Goal: Transaction & Acquisition: Book appointment/travel/reservation

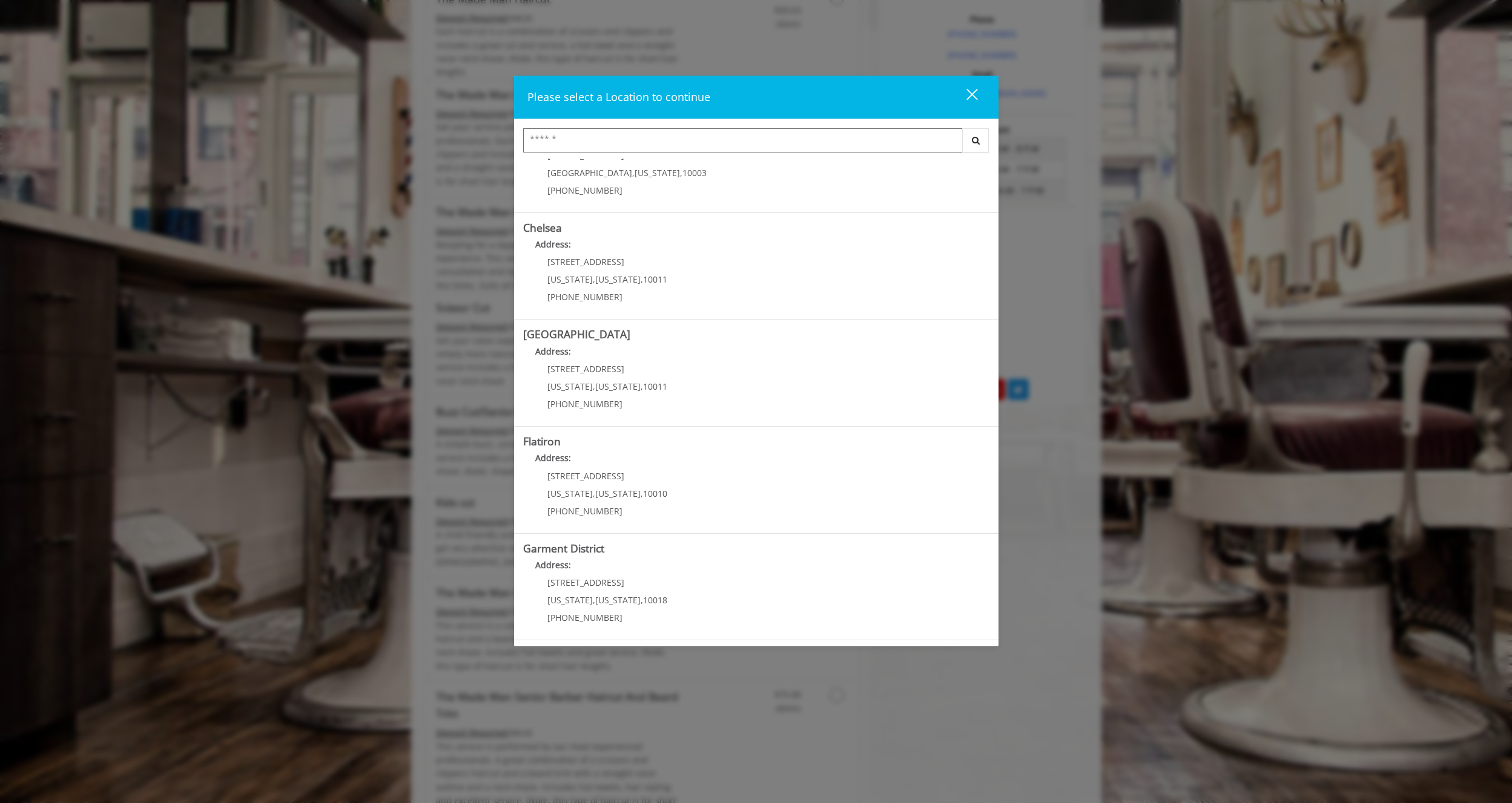
scroll to position [520, 0]
click at [982, 99] on button "close" at bounding box center [964, 97] width 41 height 25
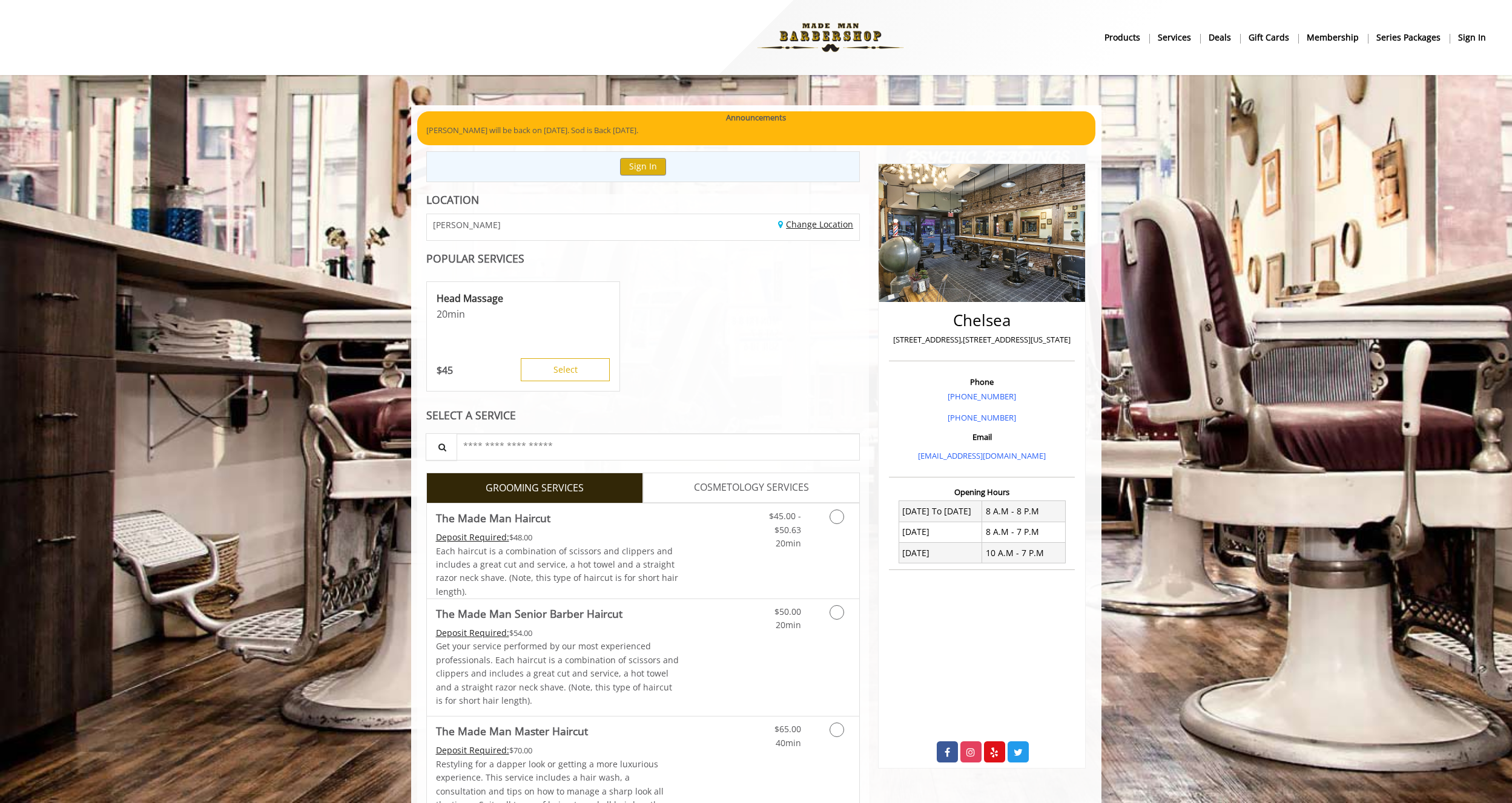
click at [814, 223] on link "Change Location" at bounding box center [814, 223] width 75 height 11
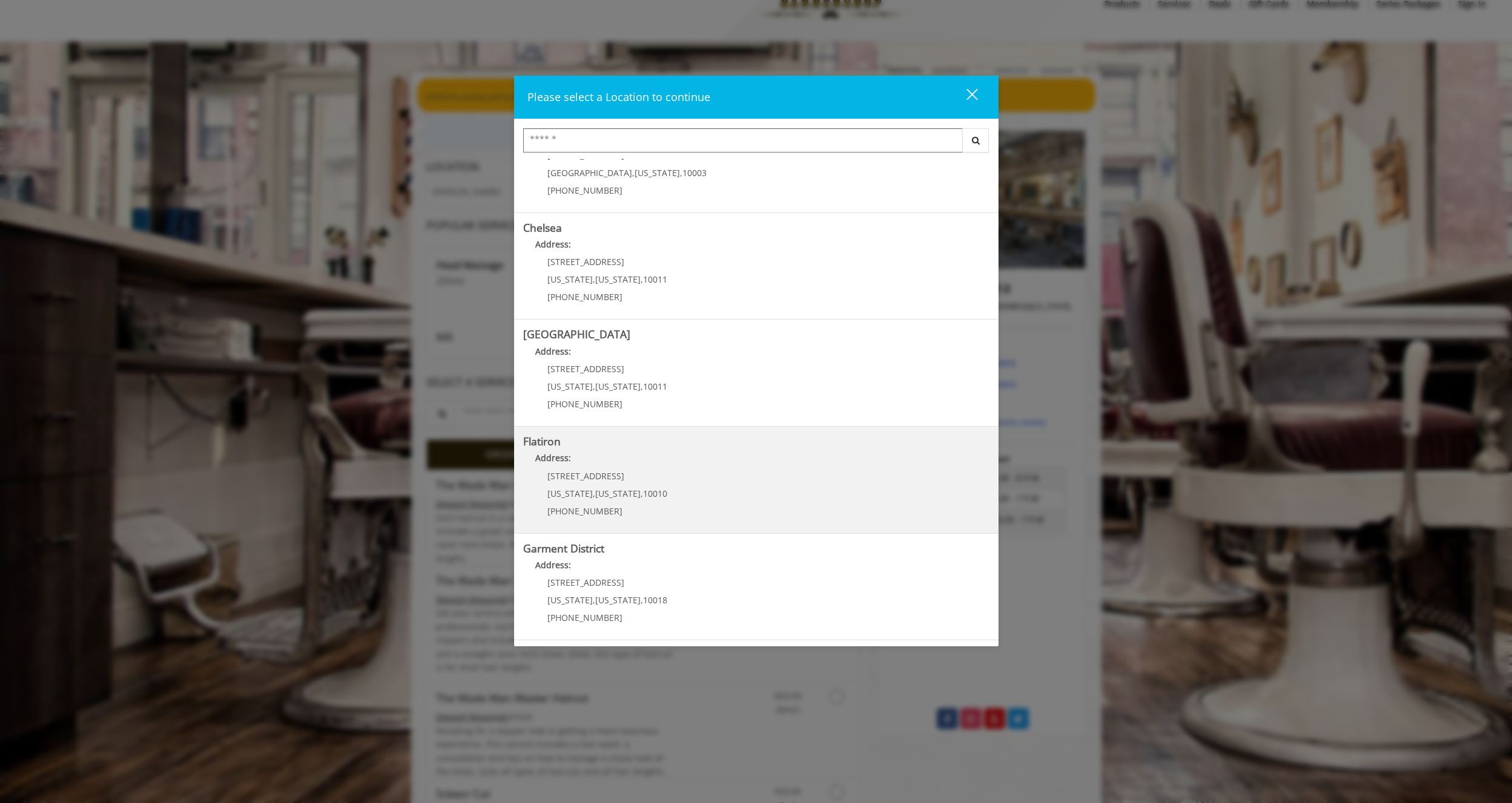
scroll to position [61, 0]
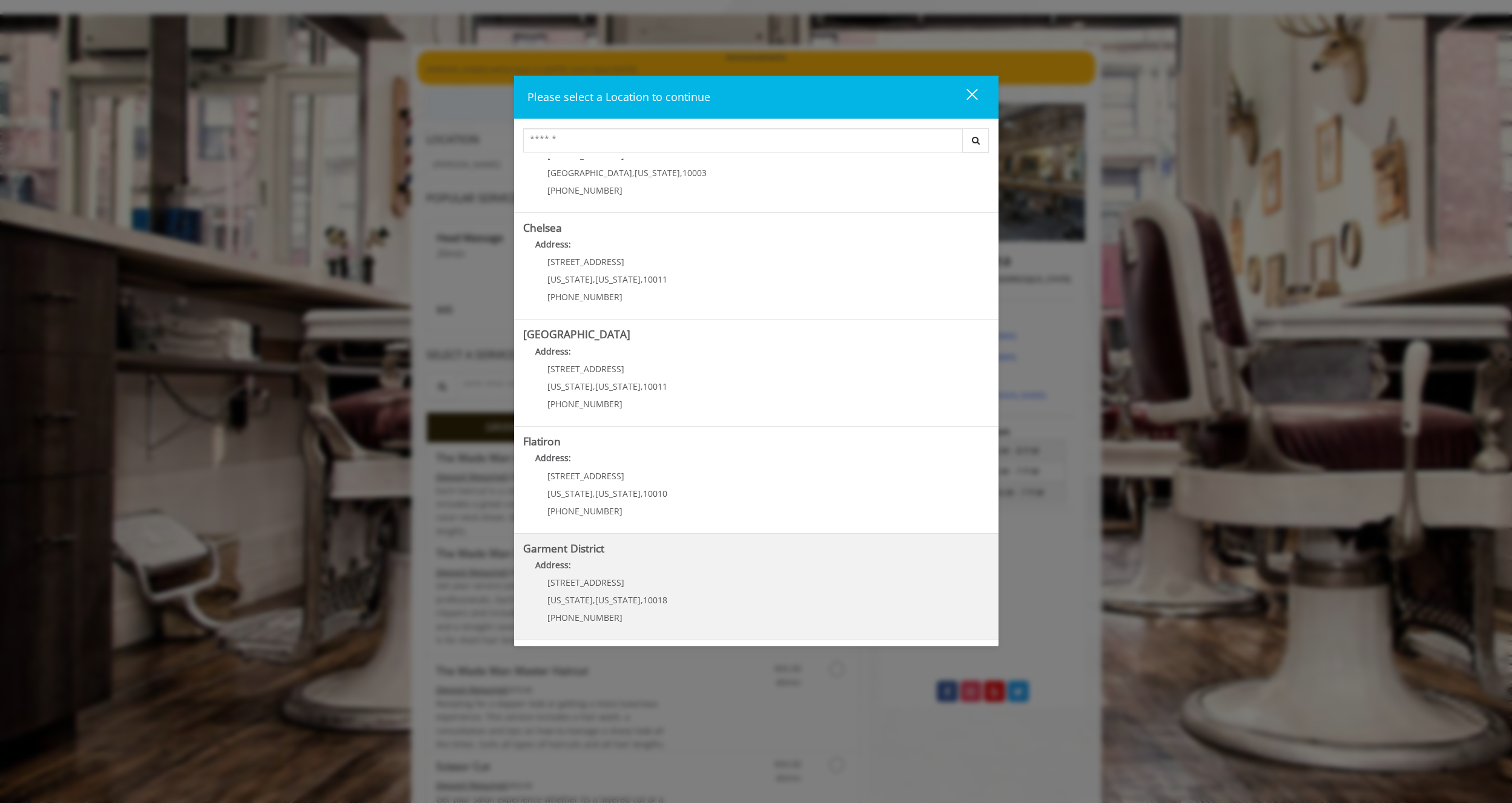
click at [651, 570] on District "Address:" at bounding box center [756, 568] width 466 height 19
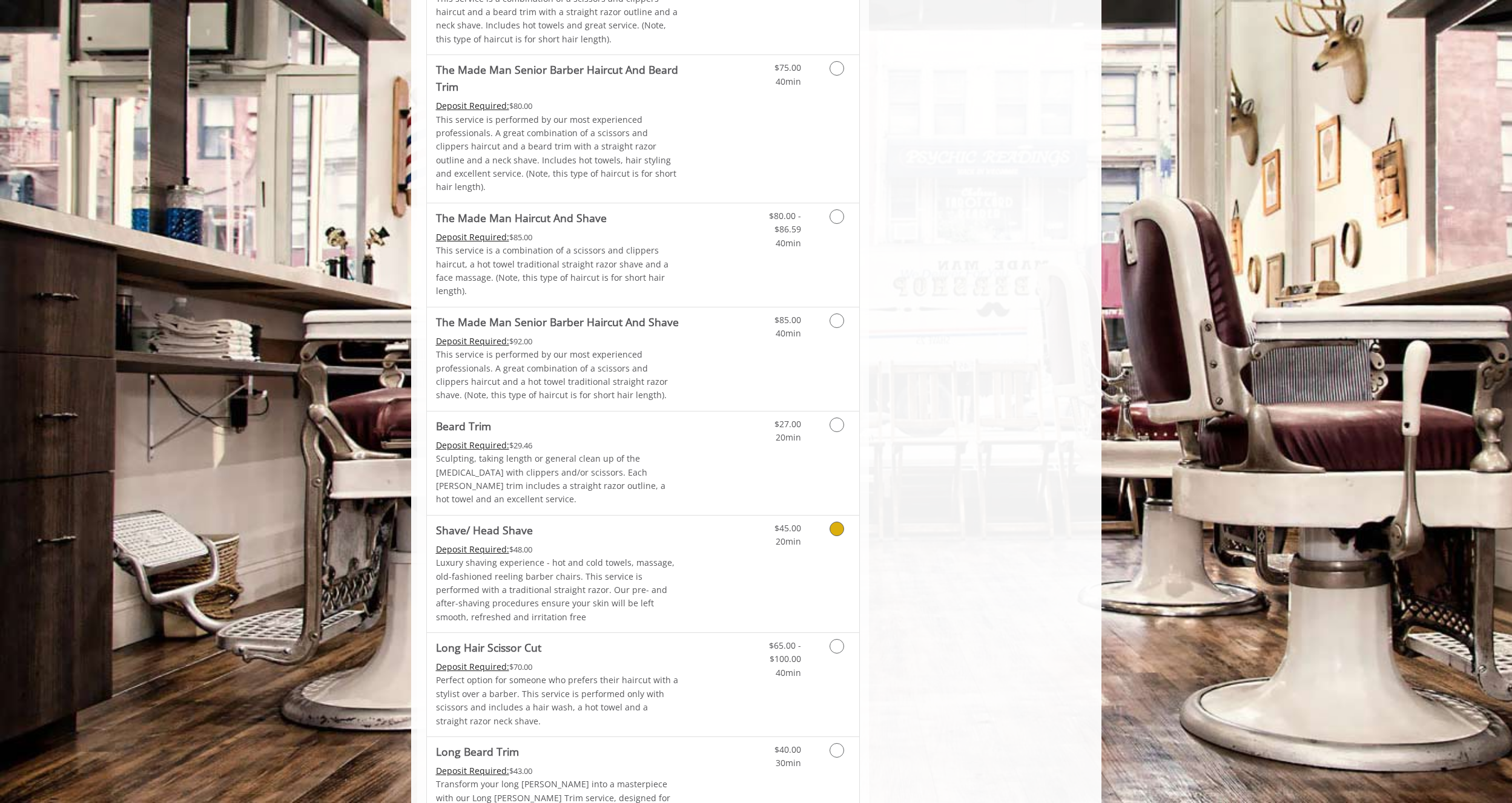
scroll to position [993, 0]
click at [713, 647] on link "Discounted Price" at bounding box center [715, 682] width 72 height 104
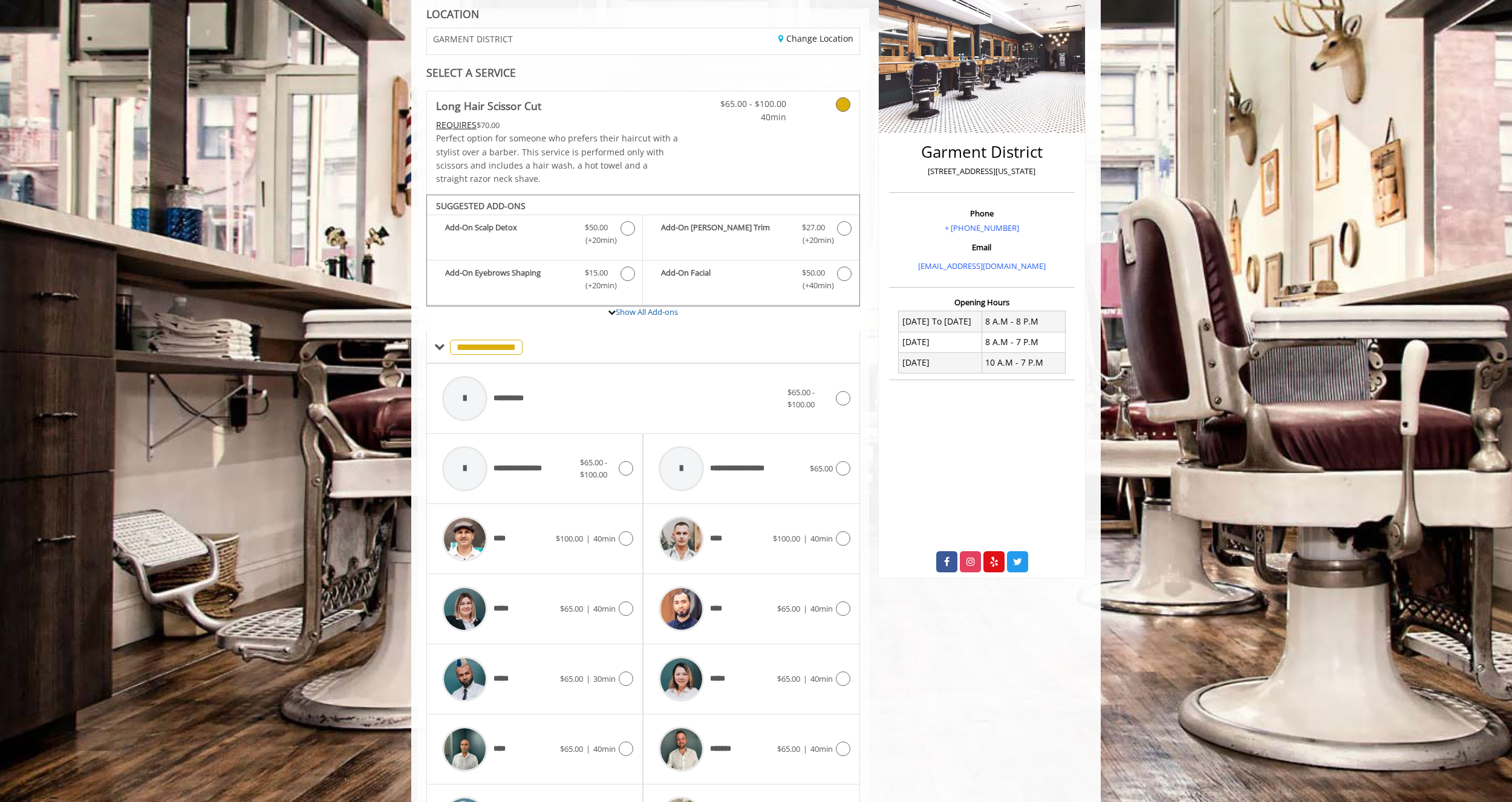
scroll to position [99, 0]
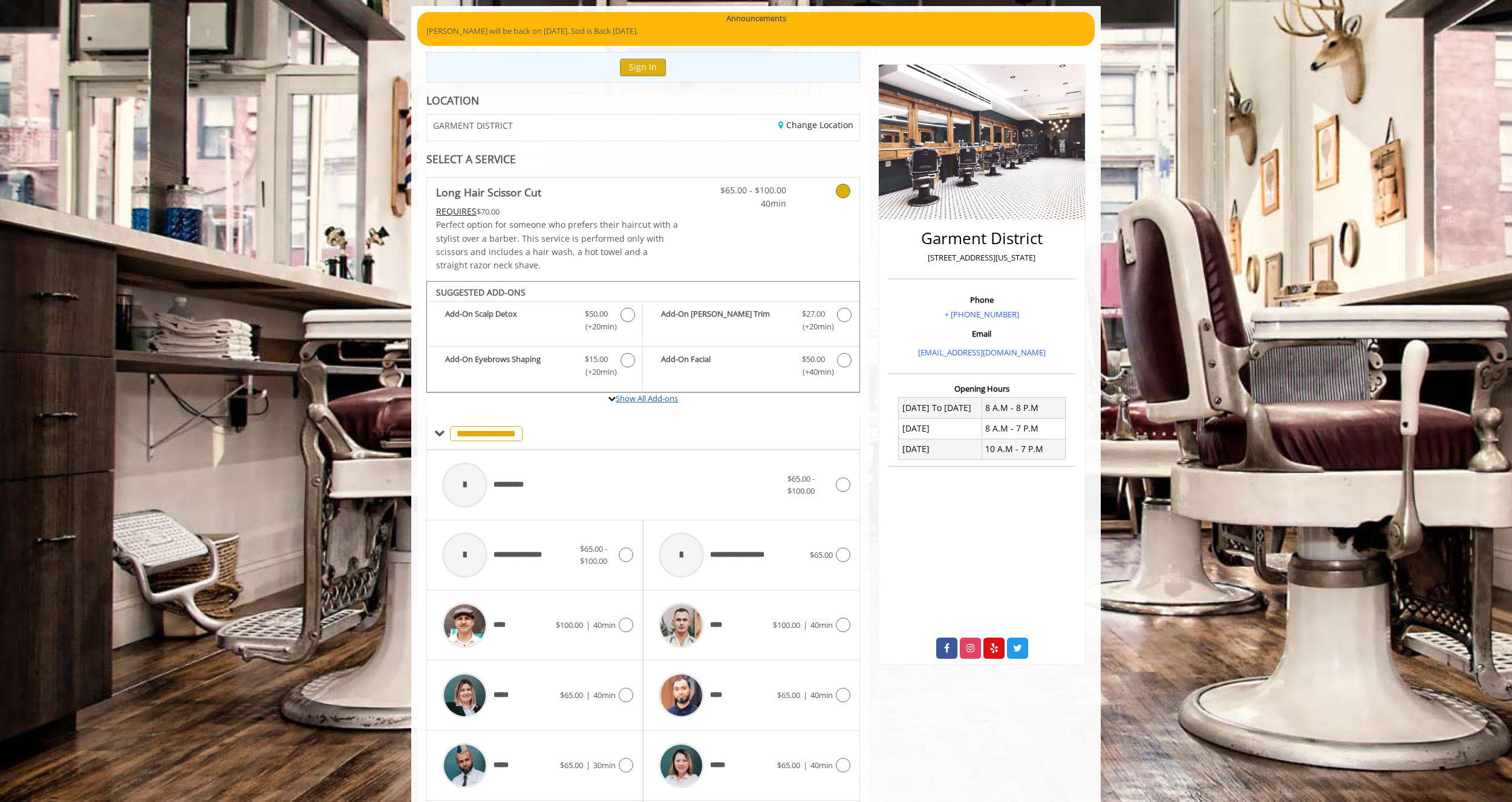
click at [622, 394] on link "Show All Add-ons" at bounding box center [647, 398] width 62 height 11
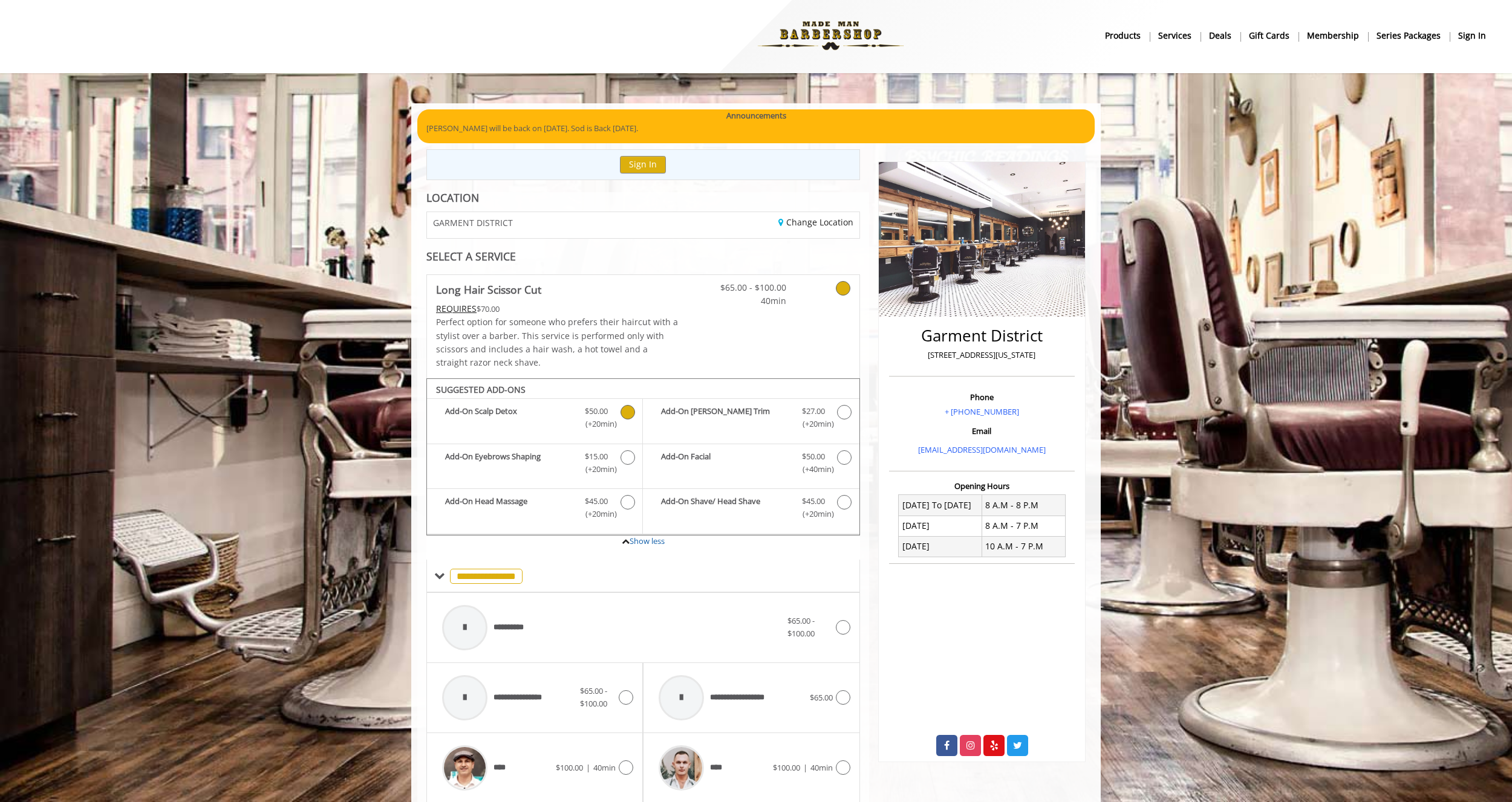
scroll to position [0, 0]
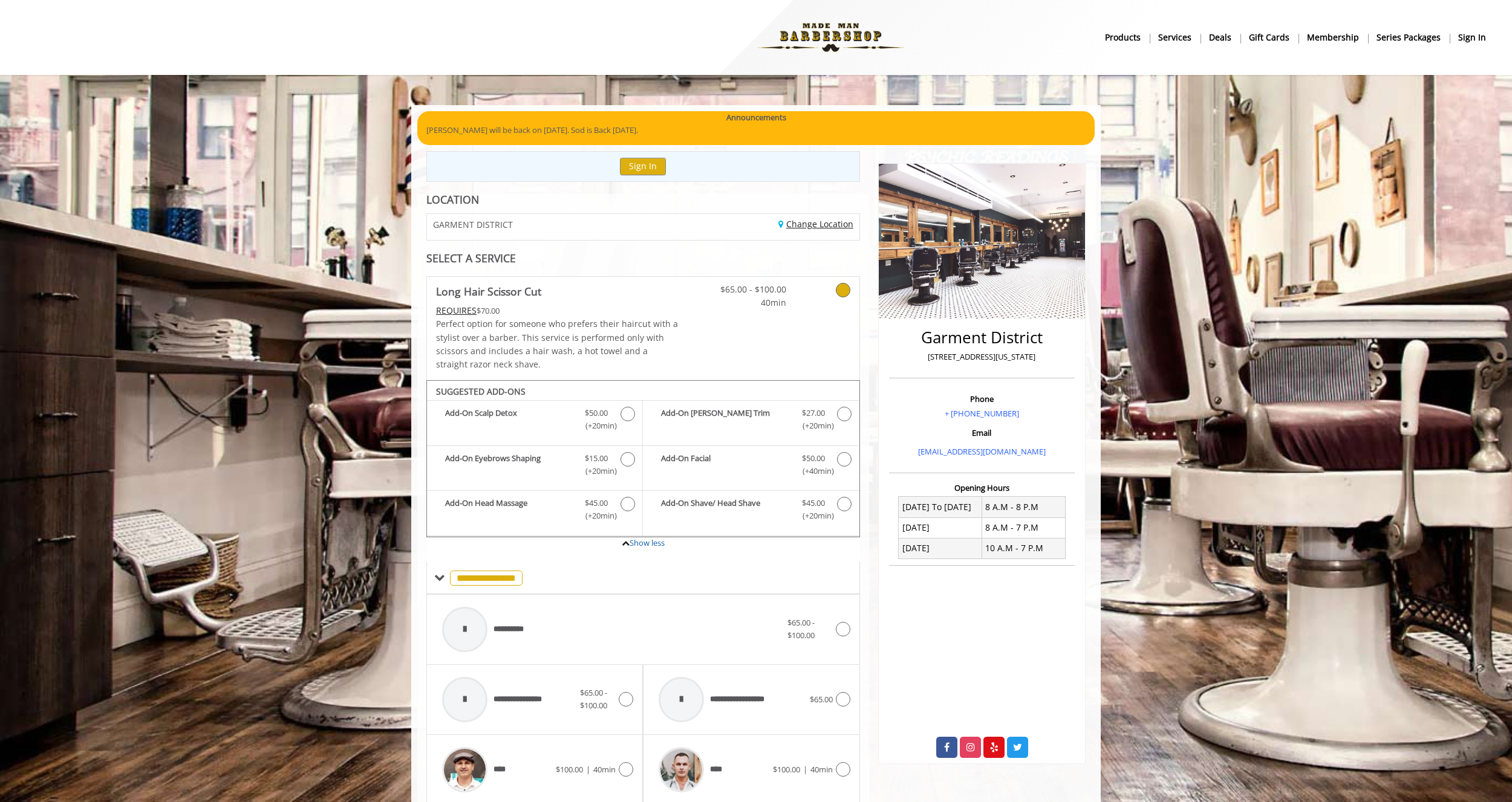
click at [806, 220] on link "Change Location" at bounding box center [815, 223] width 75 height 11
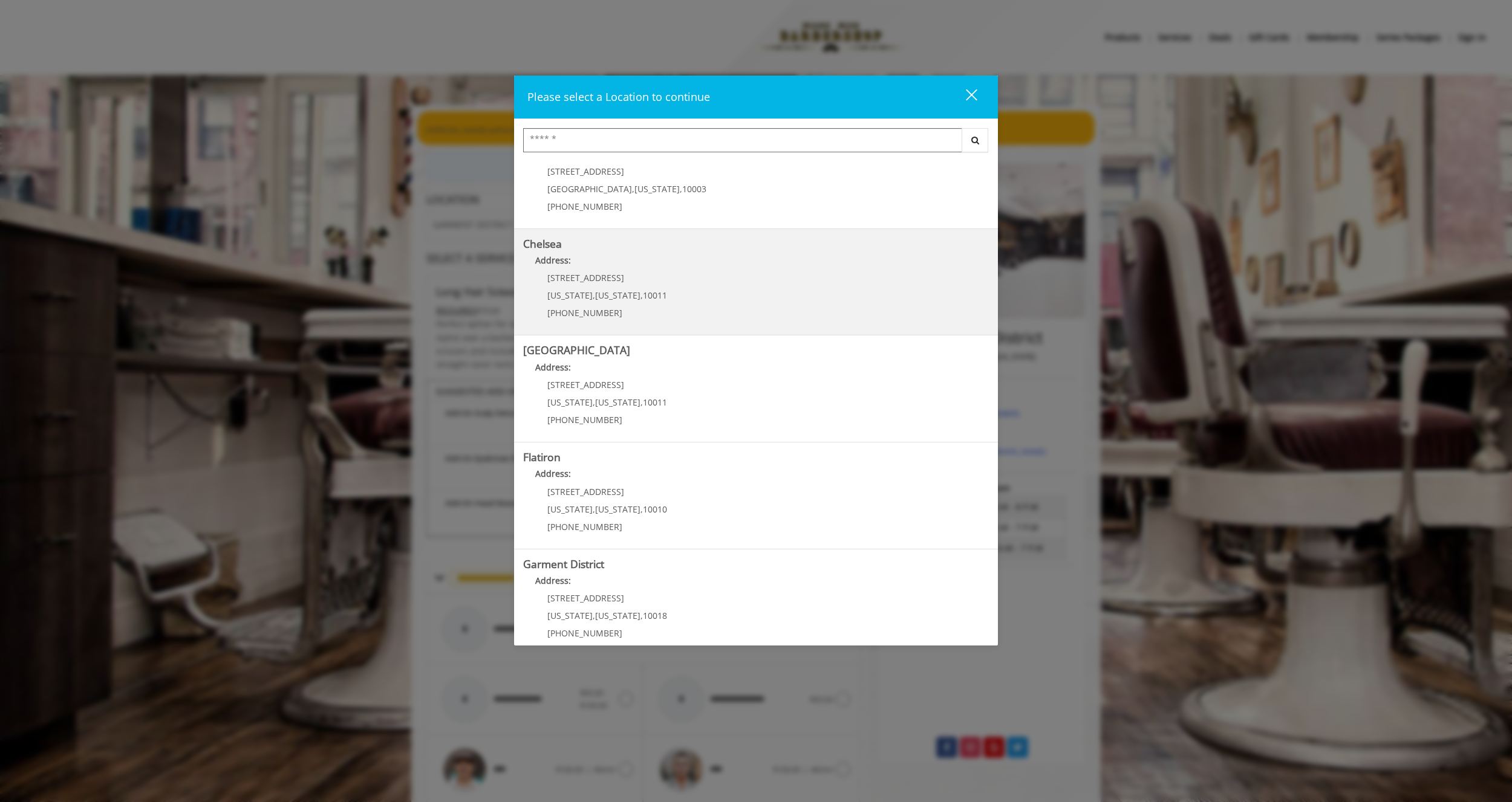
scroll to position [53, 0]
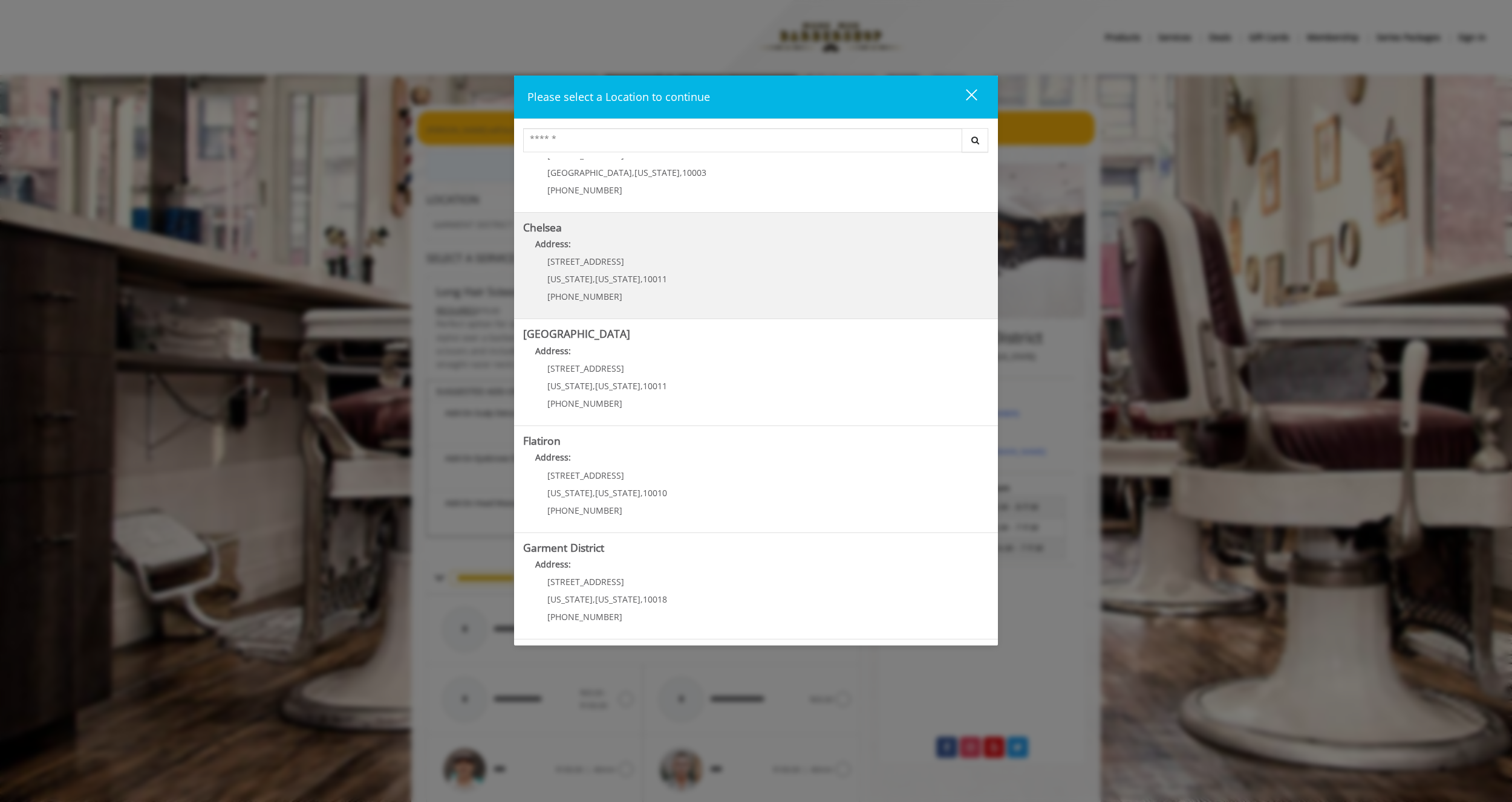
click at [728, 271] on link "Chelsea Address: 169/170 W 23rd St New York , New York , 10011 (917) 639-3902" at bounding box center [756, 266] width 466 height 88
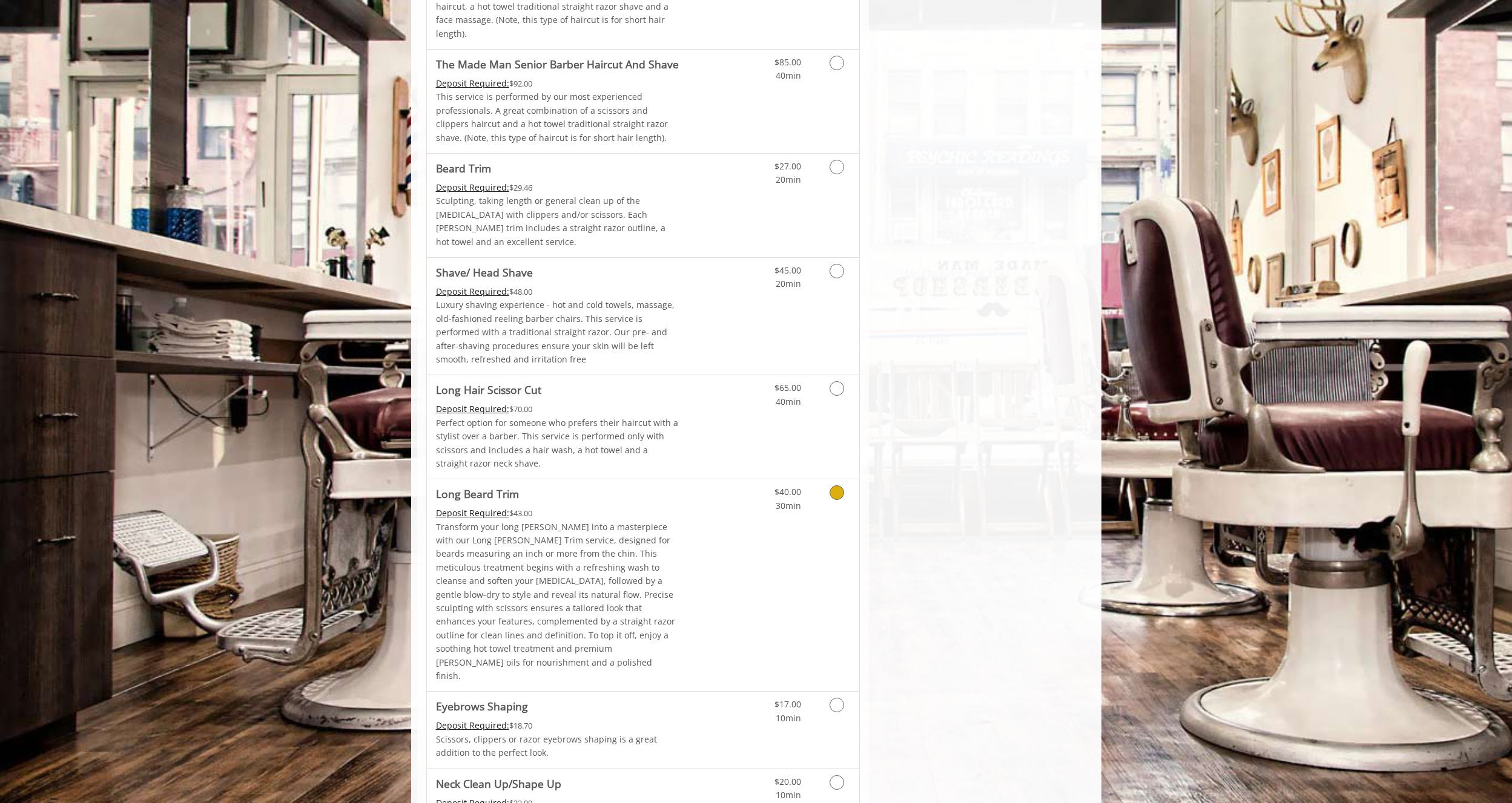
scroll to position [1376, 0]
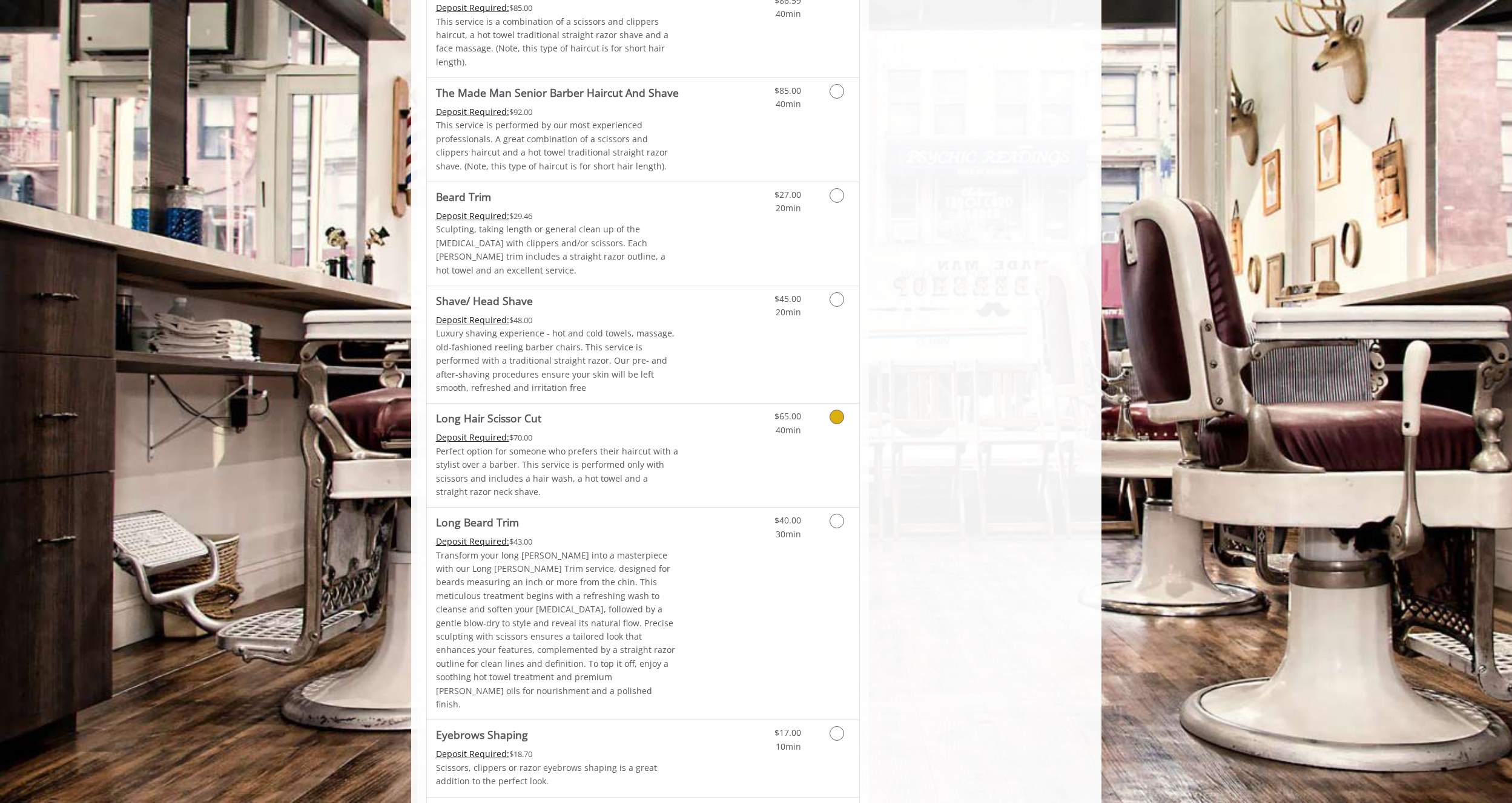
click at [724, 404] on link "Discounted Price" at bounding box center [715, 456] width 72 height 104
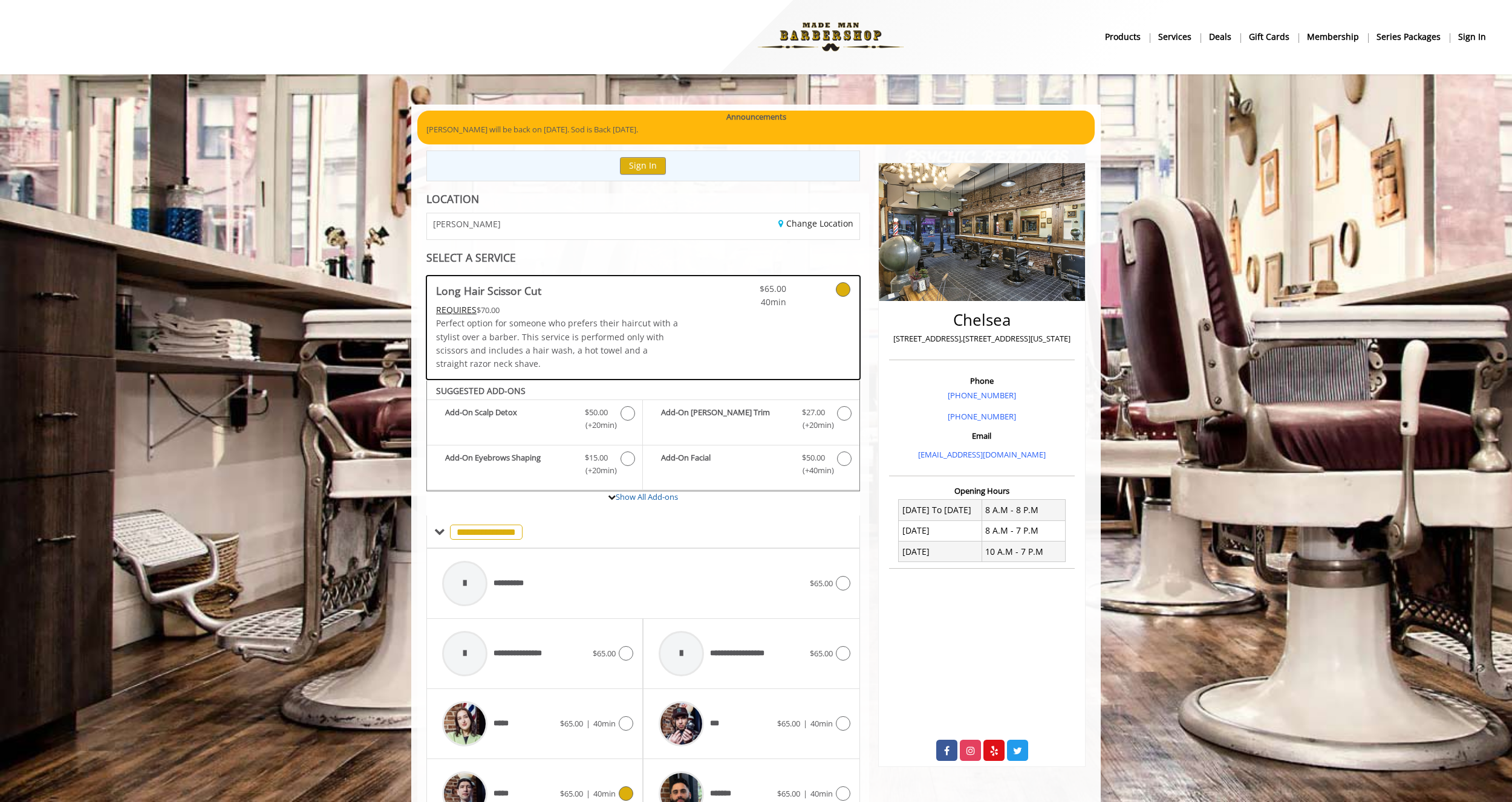
scroll to position [0, 0]
click at [843, 228] on link "Change Location" at bounding box center [815, 223] width 75 height 11
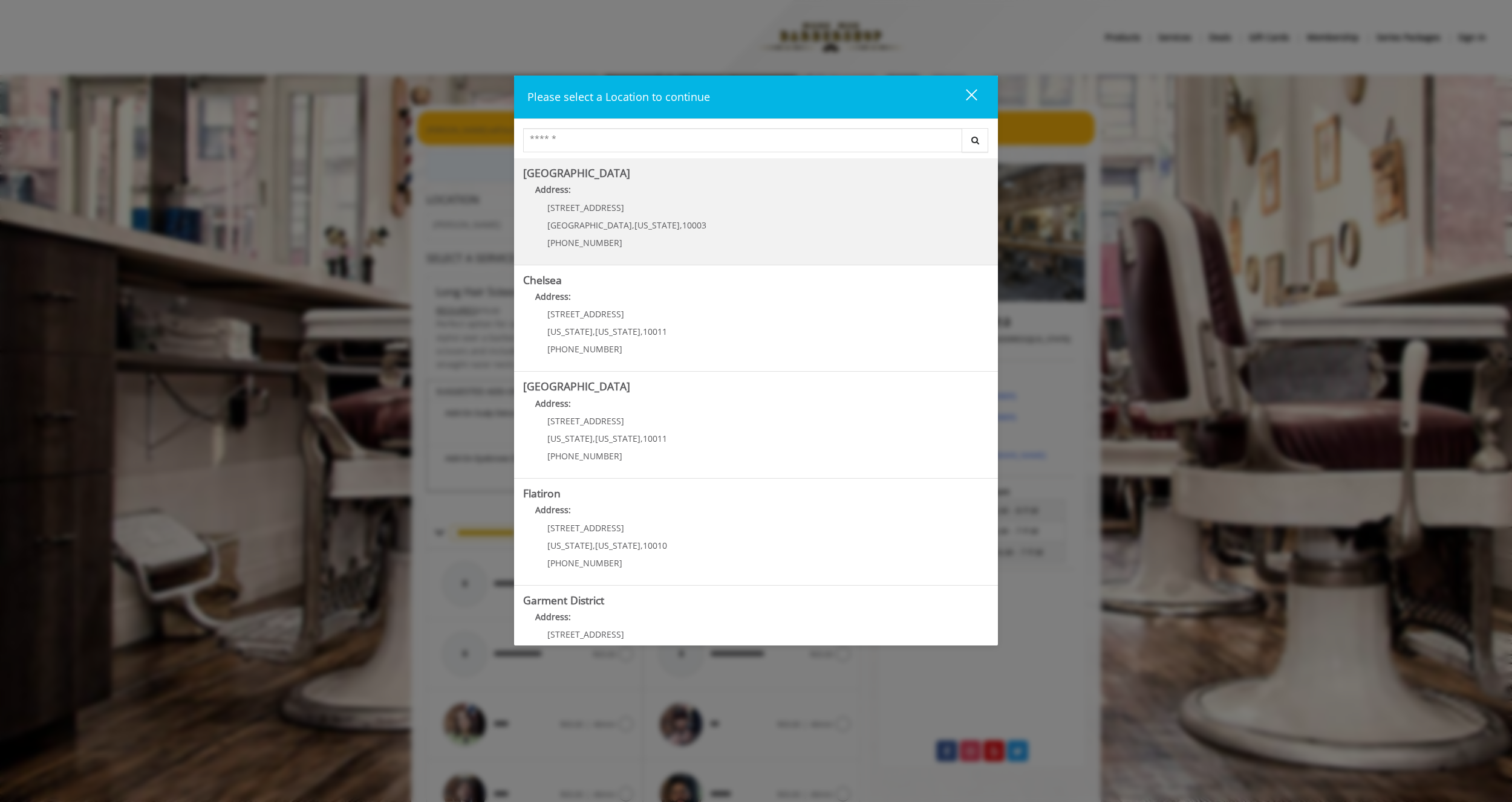
click at [714, 216] on Village "Greenwich Village Address: 60 E 8th St Manhattan , New York , 10003 (212) 598-1…" at bounding box center [756, 212] width 466 height 88
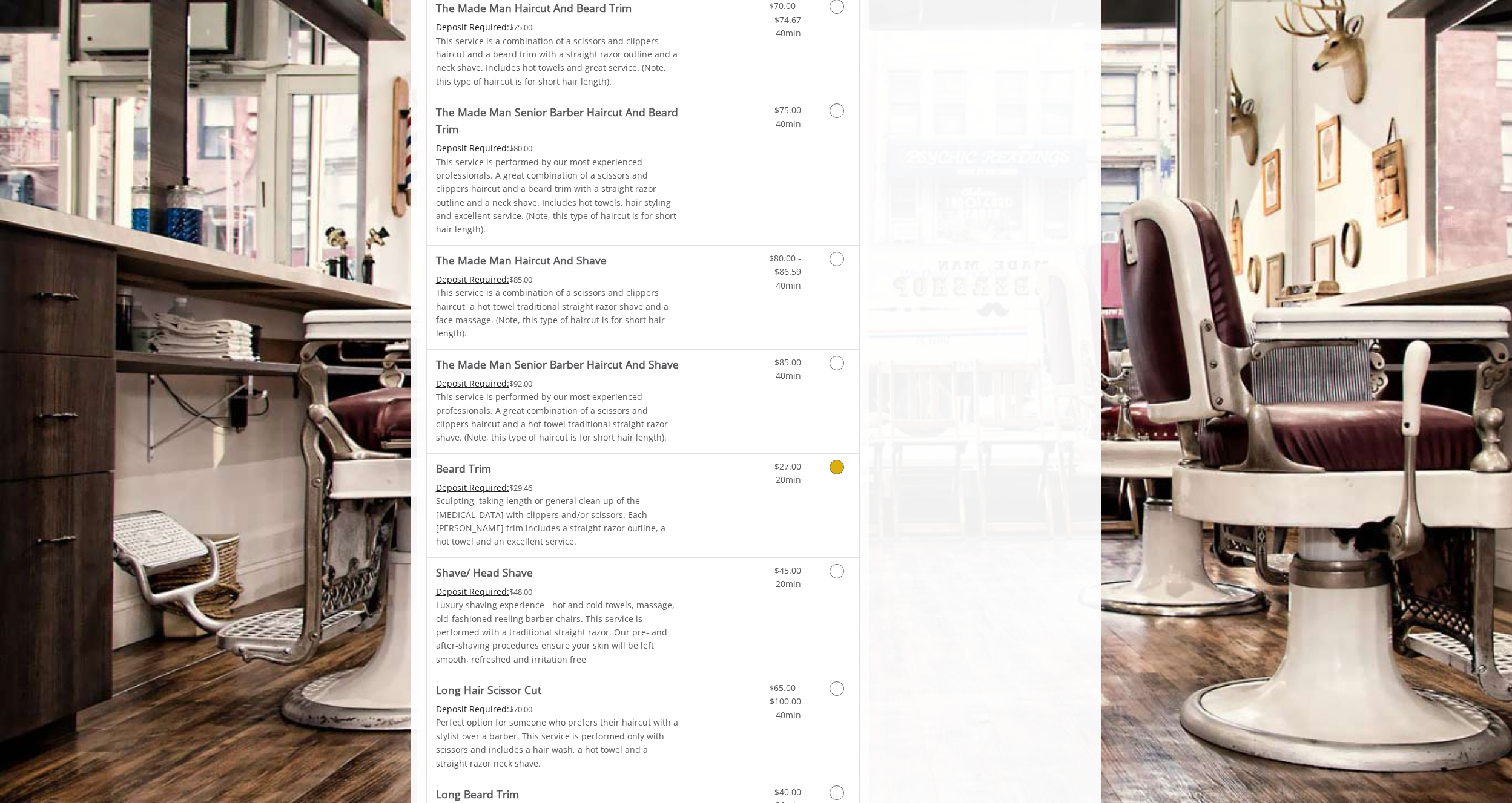
scroll to position [968, 0]
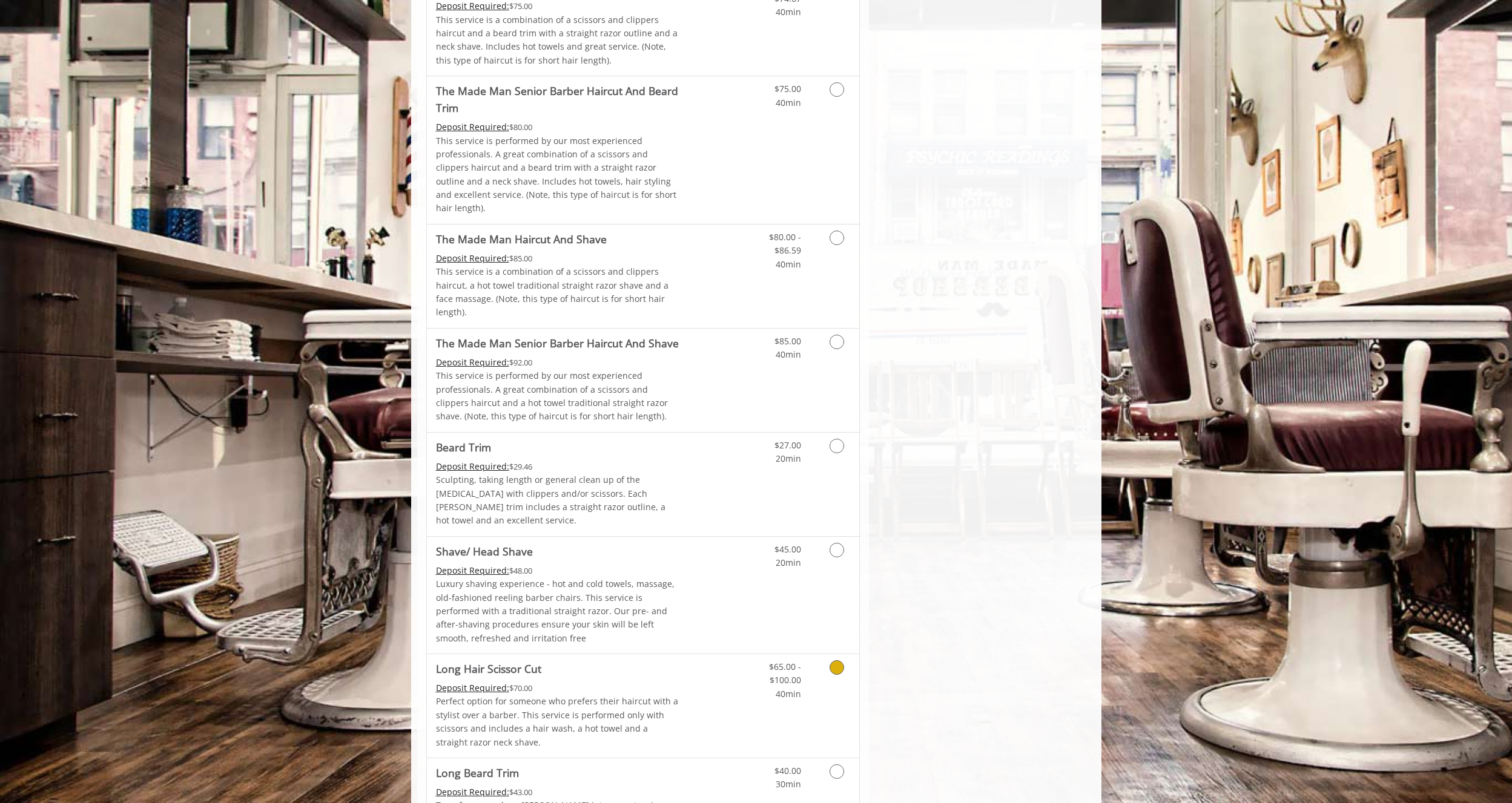
click at [814, 654] on div "Grooming services" at bounding box center [835, 677] width 49 height 47
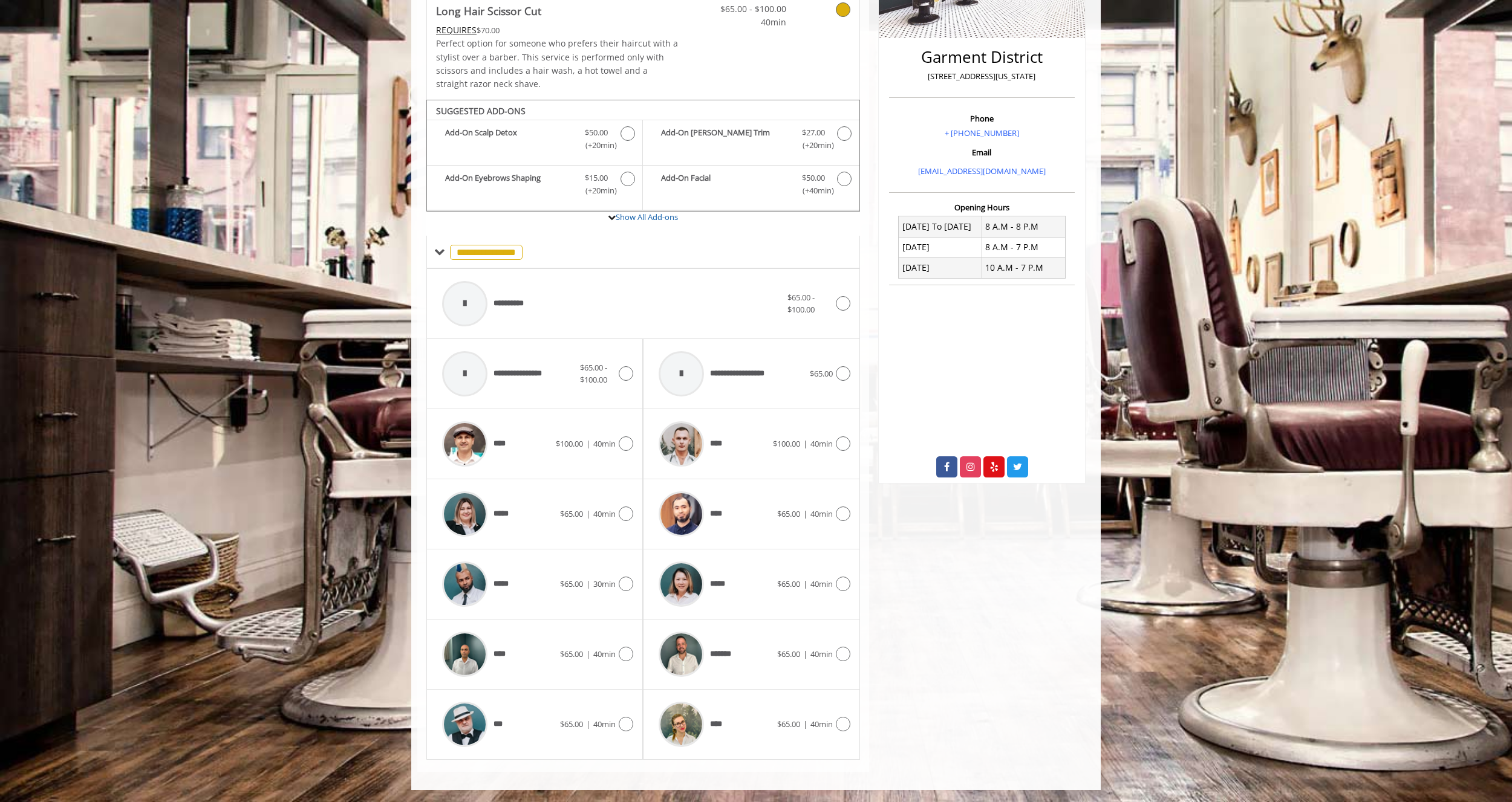
scroll to position [160, 0]
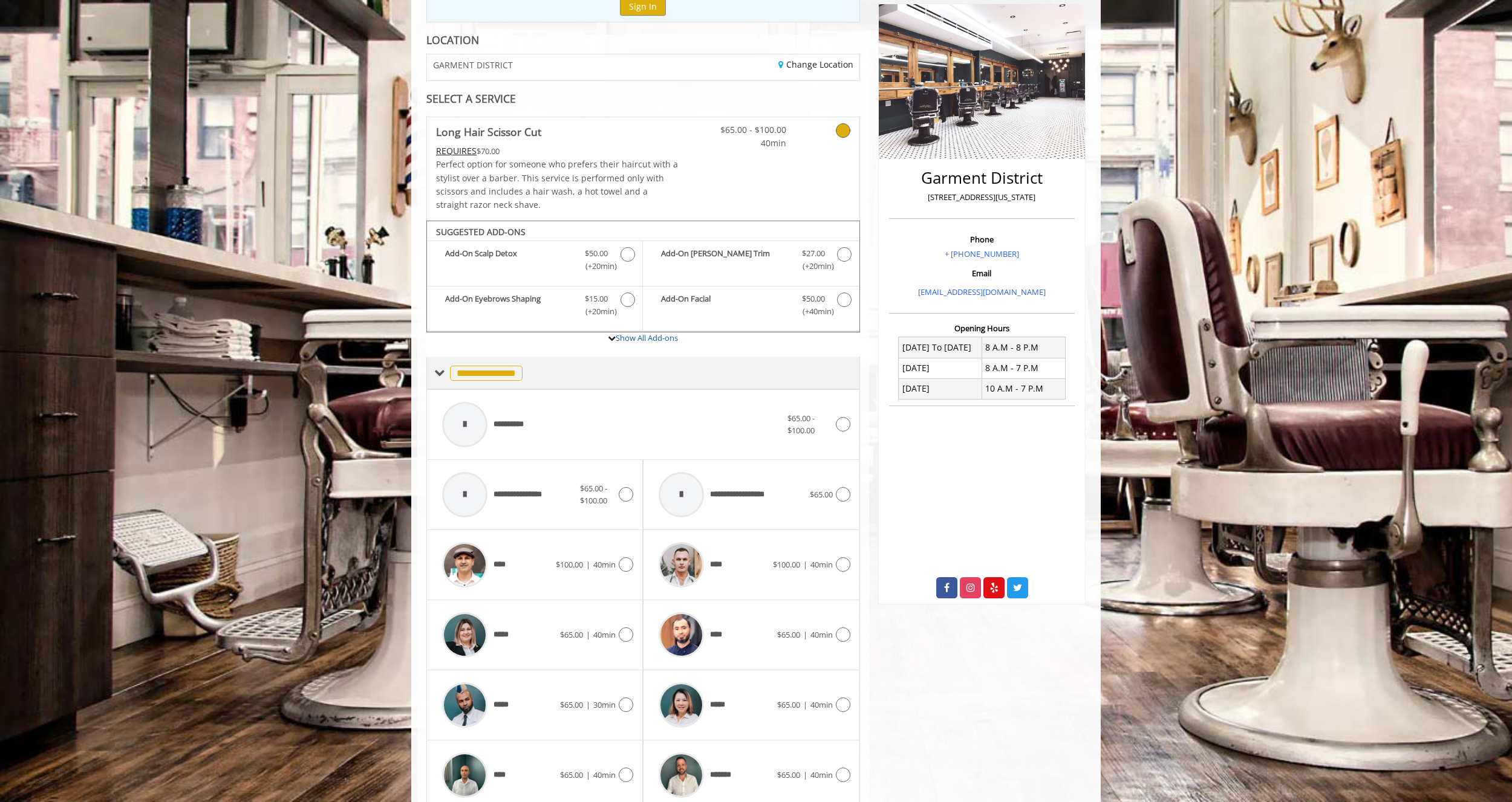
click at [440, 375] on span at bounding box center [439, 372] width 11 height 11
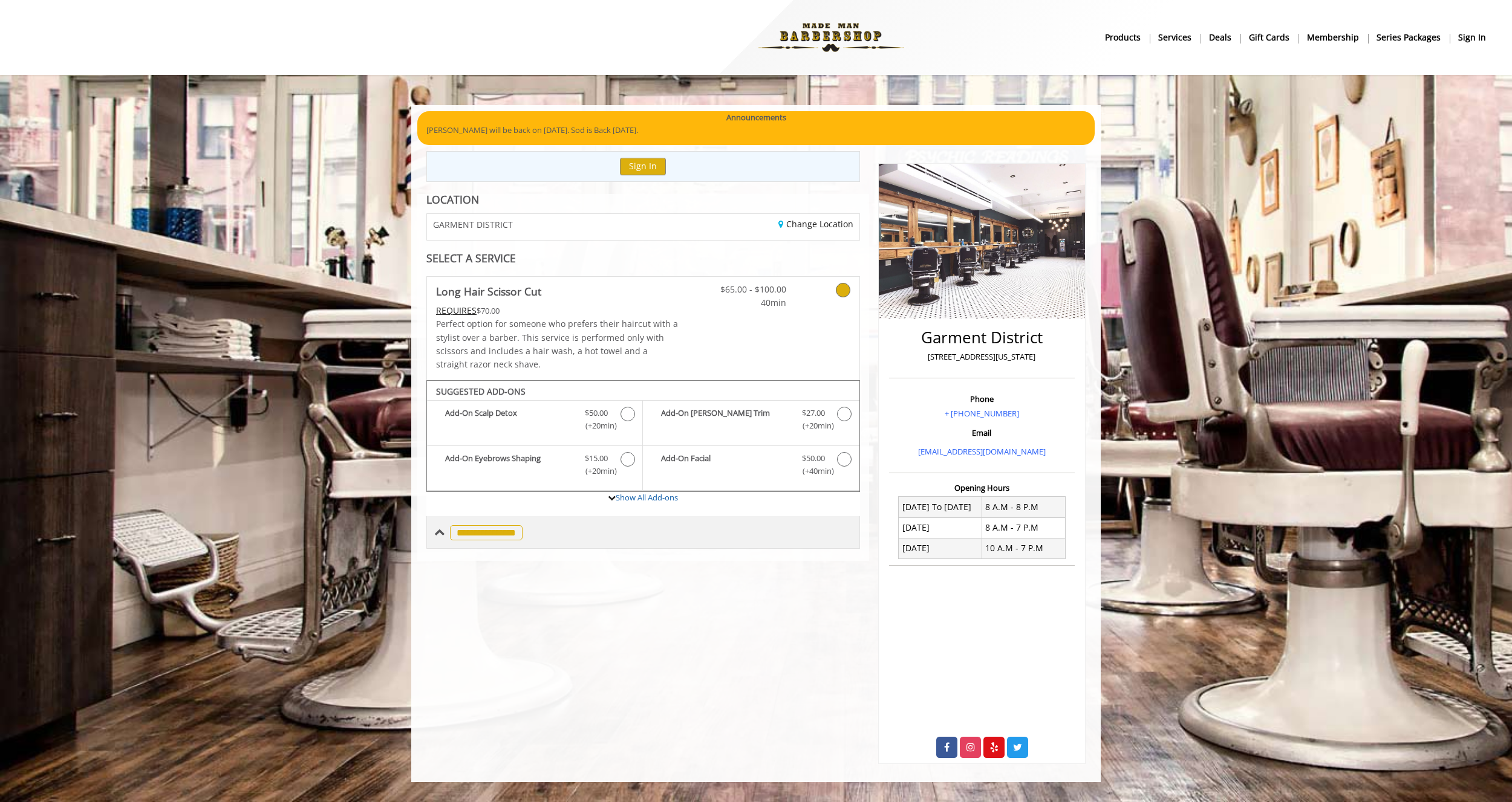
scroll to position [0, 0]
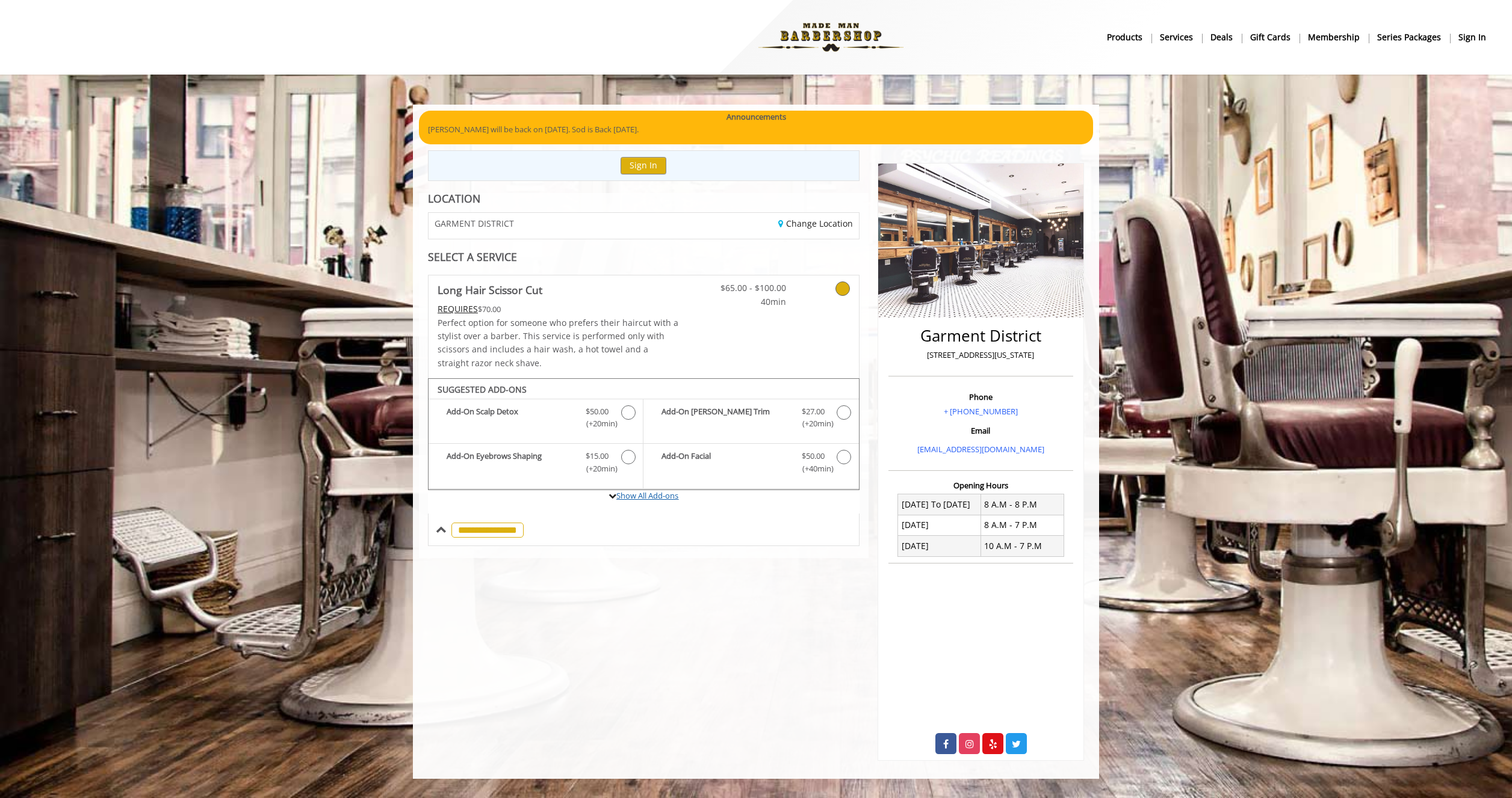
click at [672, 496] on link "Show All Add-ons" at bounding box center [647, 496] width 62 height 10
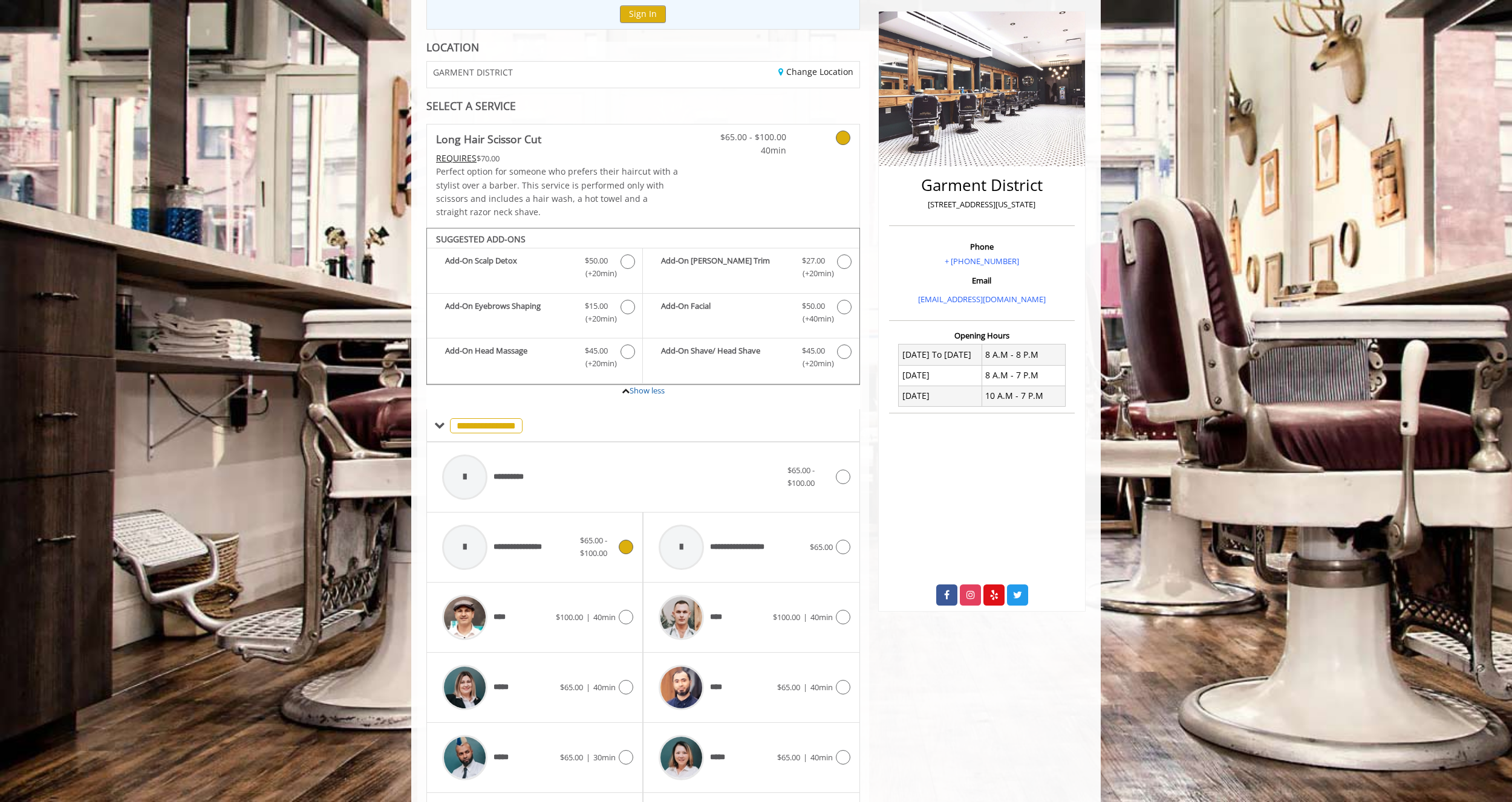
scroll to position [181, 0]
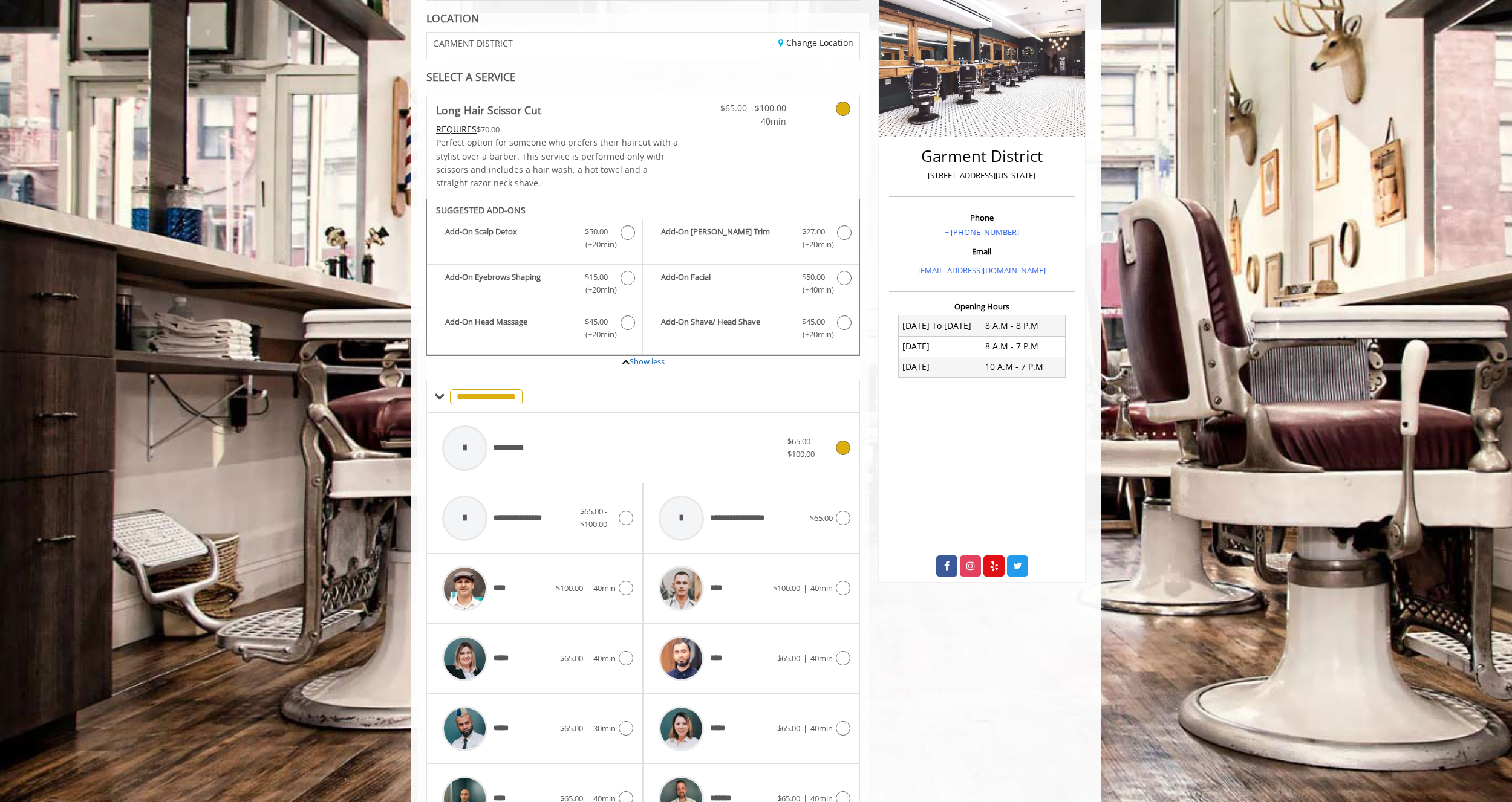
click at [651, 436] on div "**********" at bounding box center [611, 448] width 351 height 57
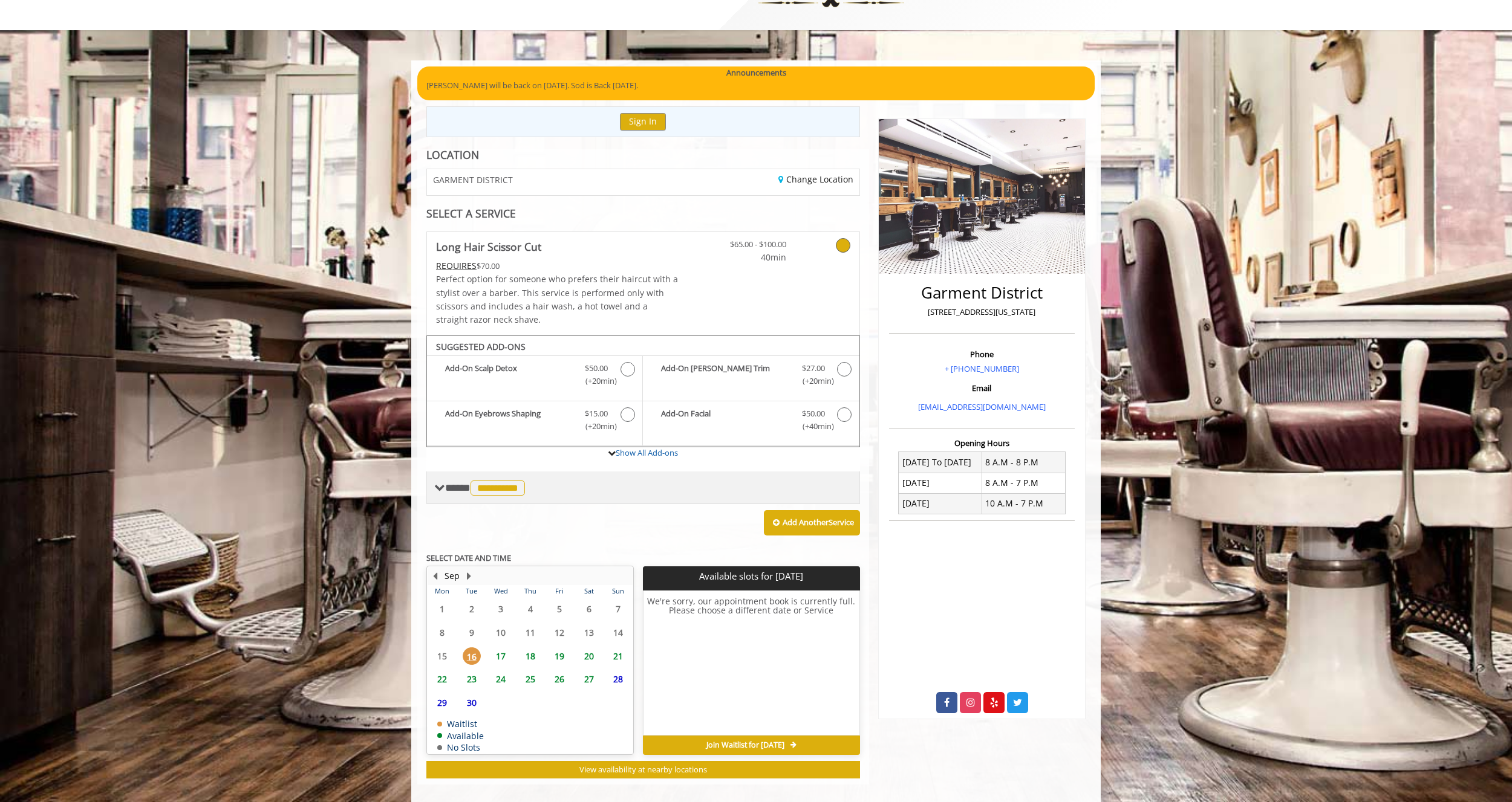
scroll to position [57, 0]
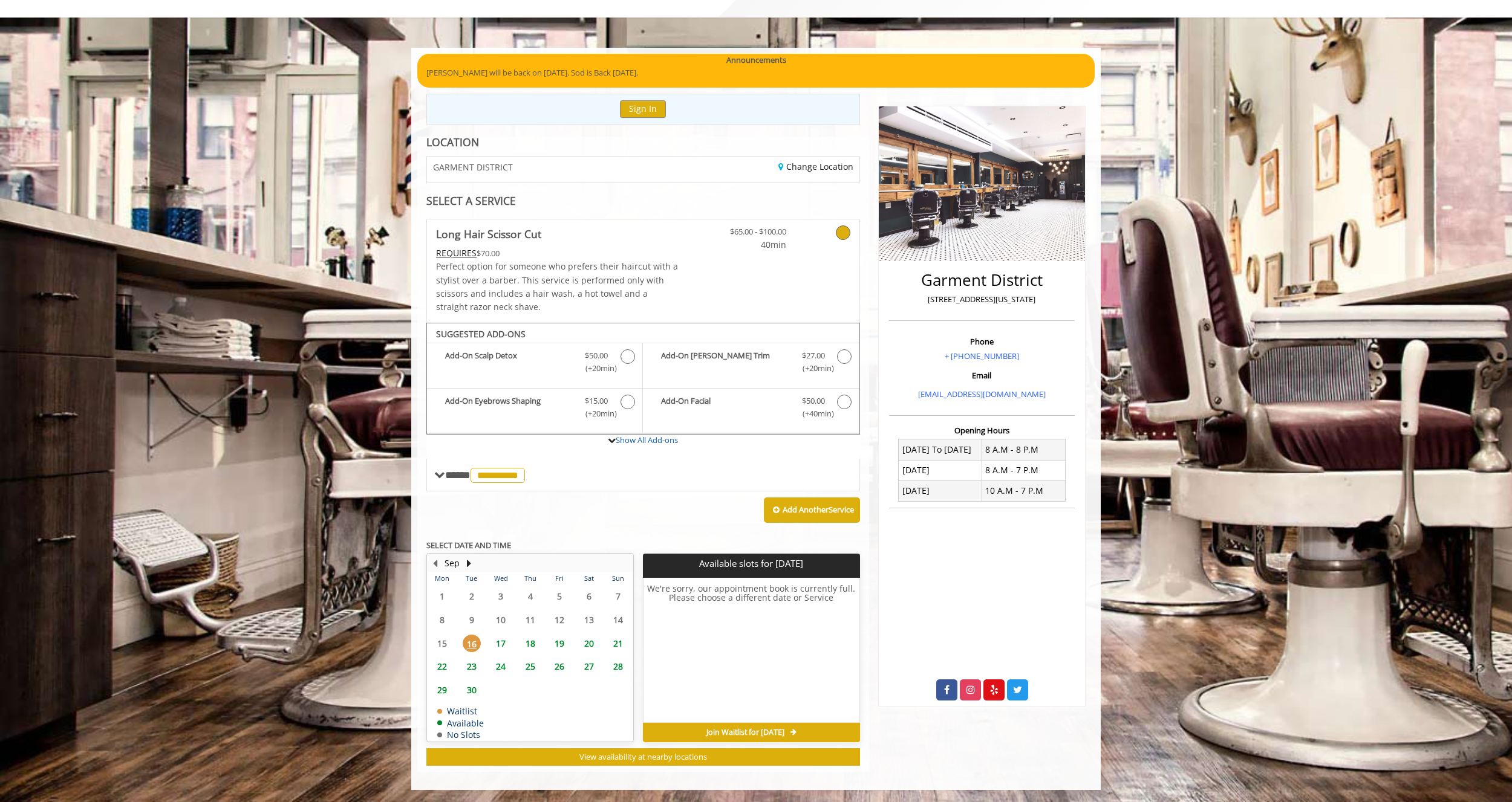
click at [502, 645] on span "17" at bounding box center [501, 644] width 18 height 18
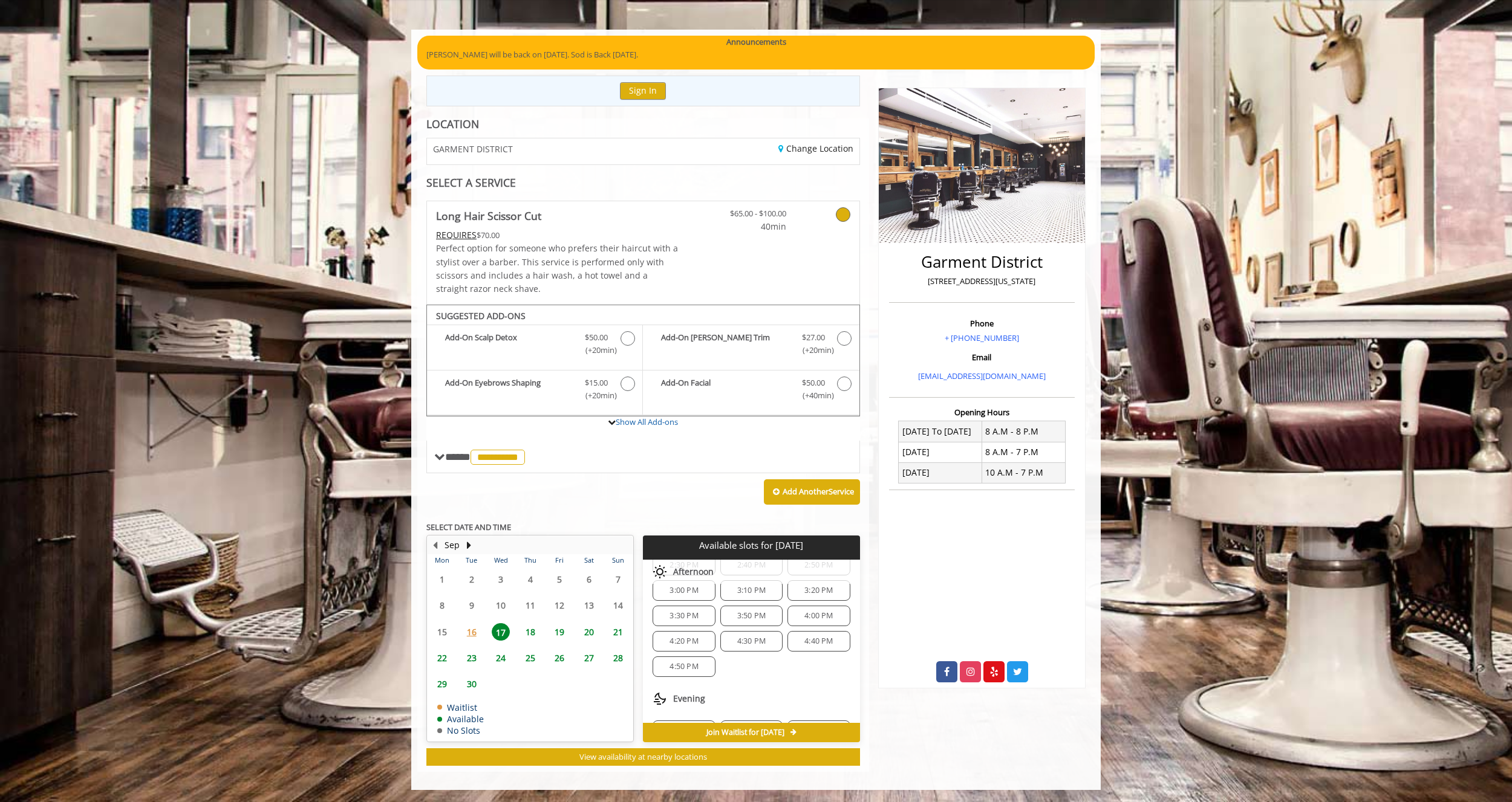
scroll to position [433, 0]
click at [555, 662] on span "26" at bounding box center [559, 658] width 18 height 18
click at [503, 636] on span "17" at bounding box center [501, 632] width 18 height 18
click at [796, 634] on span "9:10 AM" at bounding box center [818, 629] width 52 height 10
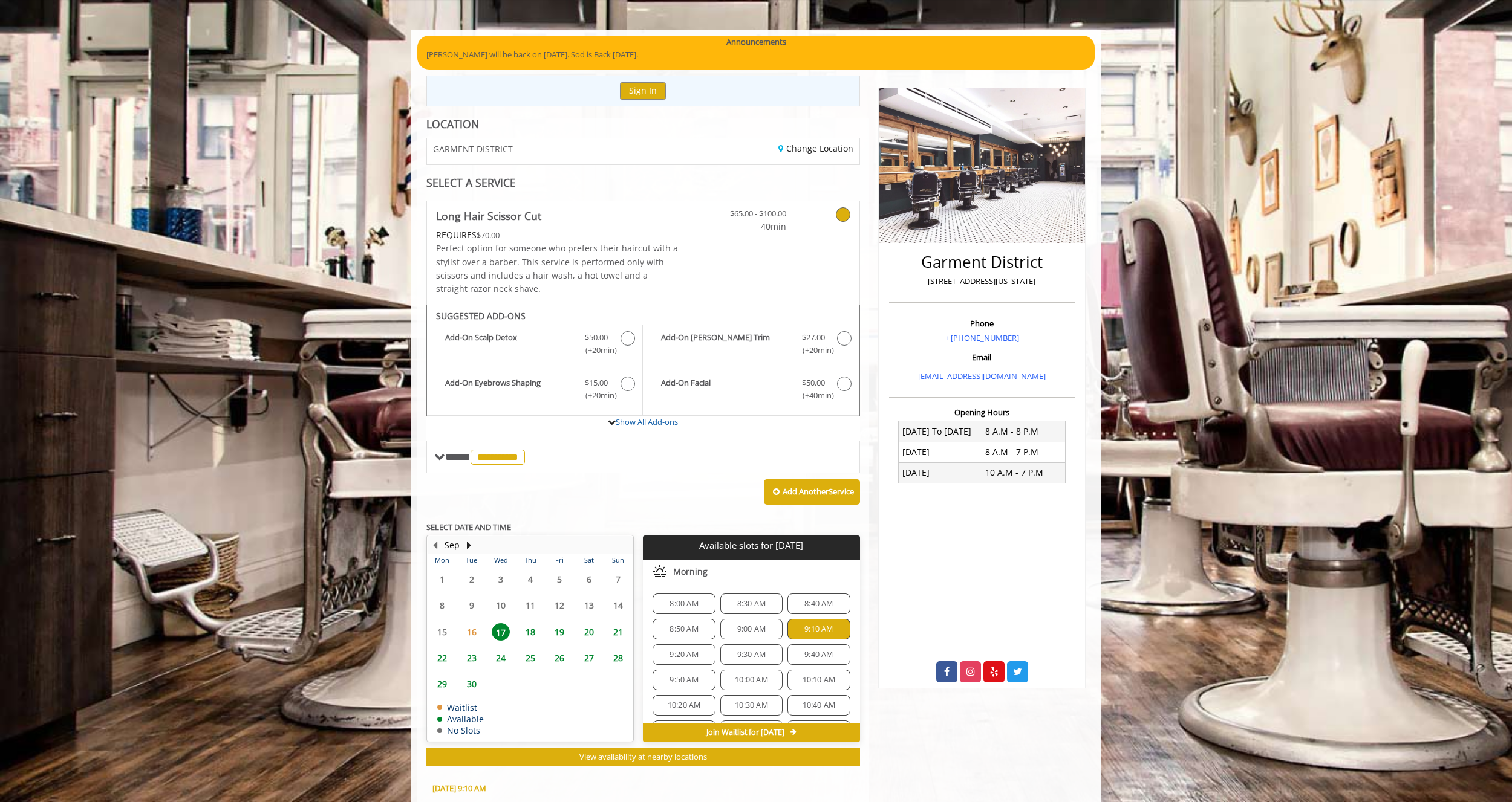
scroll to position [293, 0]
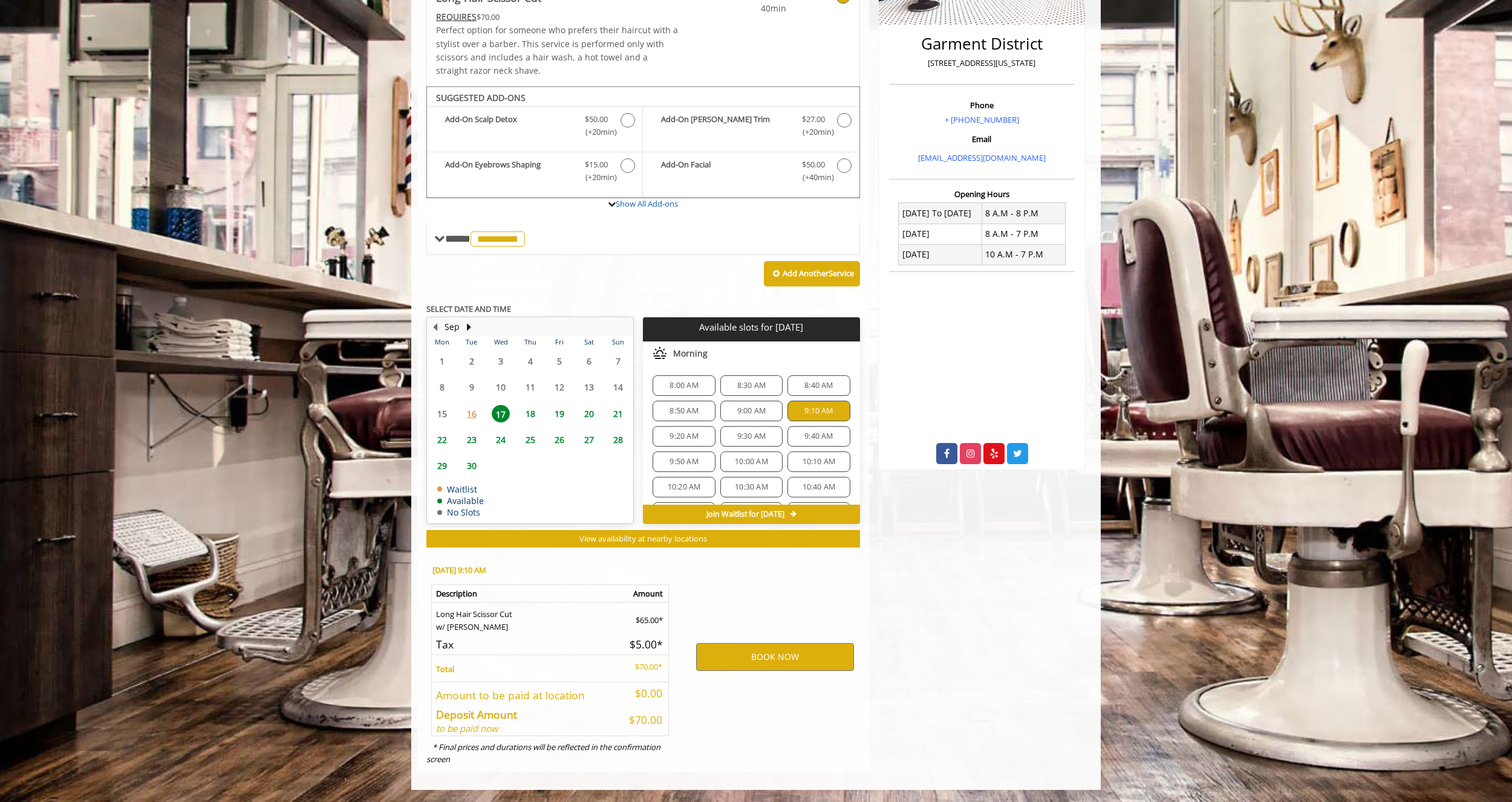
drag, startPoint x: 474, startPoint y: 612, endPoint x: 662, endPoint y: 668, distance: 196.2
click at [662, 668] on table "Description Amount Long Hair Scissor Cut w/ Any Barber $65.00* Tax $5.00* Total…" at bounding box center [550, 661] width 237 height 151
click at [662, 668] on p "$70.00*" at bounding box center [642, 667] width 41 height 12
drag, startPoint x: 662, startPoint y: 668, endPoint x: 442, endPoint y: 613, distance: 226.8
click at [442, 613] on table "Description Amount Long Hair Scissor Cut w/ Any Barber $65.00* Tax $5.00* Total…" at bounding box center [550, 661] width 237 height 151
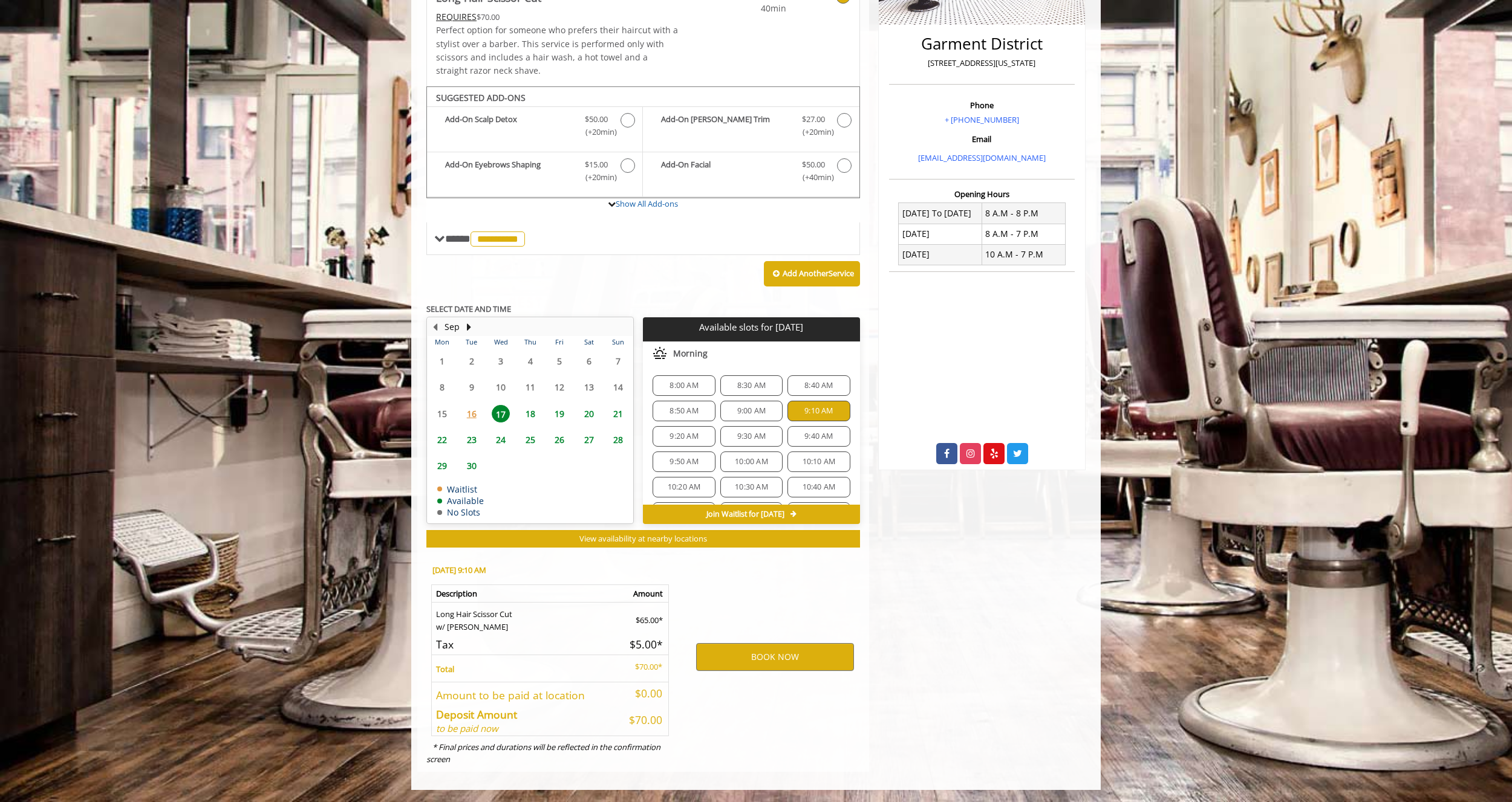
click at [442, 613] on td "Long Hair Scissor Cut w/ Any Barber" at bounding box center [524, 617] width 186 height 31
drag, startPoint x: 442, startPoint y: 613, endPoint x: 647, endPoint y: 662, distance: 210.8
click at [647, 662] on table "Description Amount Long Hair Scissor Cut w/ Any Barber $65.00* Tax $5.00* Total…" at bounding box center [550, 661] width 237 height 151
click at [647, 662] on p "$70.00*" at bounding box center [642, 667] width 41 height 12
drag, startPoint x: 647, startPoint y: 662, endPoint x: 541, endPoint y: 638, distance: 108.7
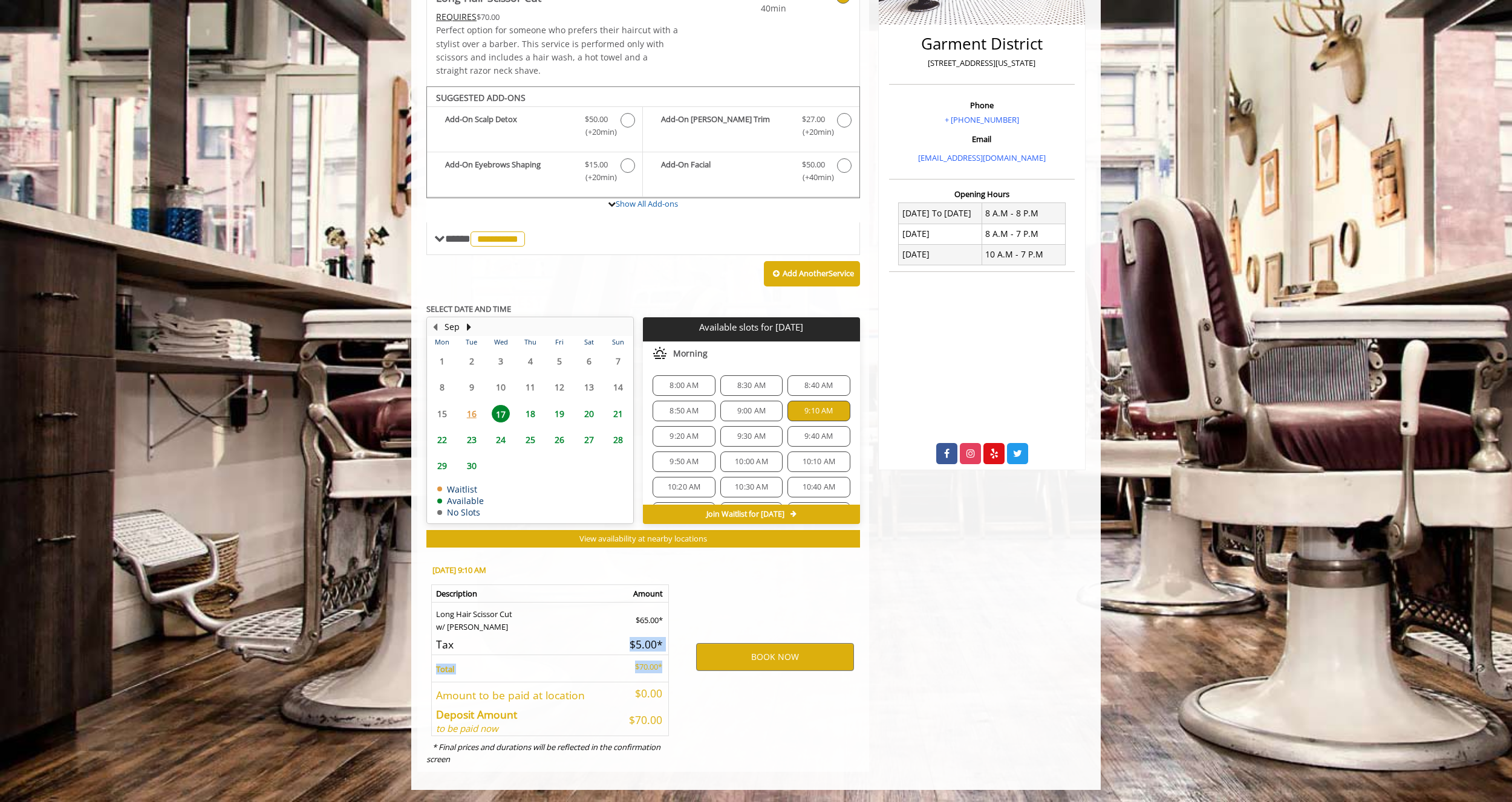
click at [541, 638] on table "Description Amount Long Hair Scissor Cut w/ Any Barber $65.00* Tax $5.00* Total…" at bounding box center [550, 661] width 237 height 151
click at [541, 638] on td "Tax" at bounding box center [524, 644] width 186 height 22
drag, startPoint x: 541, startPoint y: 638, endPoint x: 662, endPoint y: 664, distance: 123.8
click at [662, 664] on table "Description Amount Long Hair Scissor Cut w/ Any Barber $65.00* Tax $5.00* Total…" at bounding box center [550, 661] width 237 height 151
click at [662, 664] on td "$70.00*" at bounding box center [643, 668] width 52 height 27
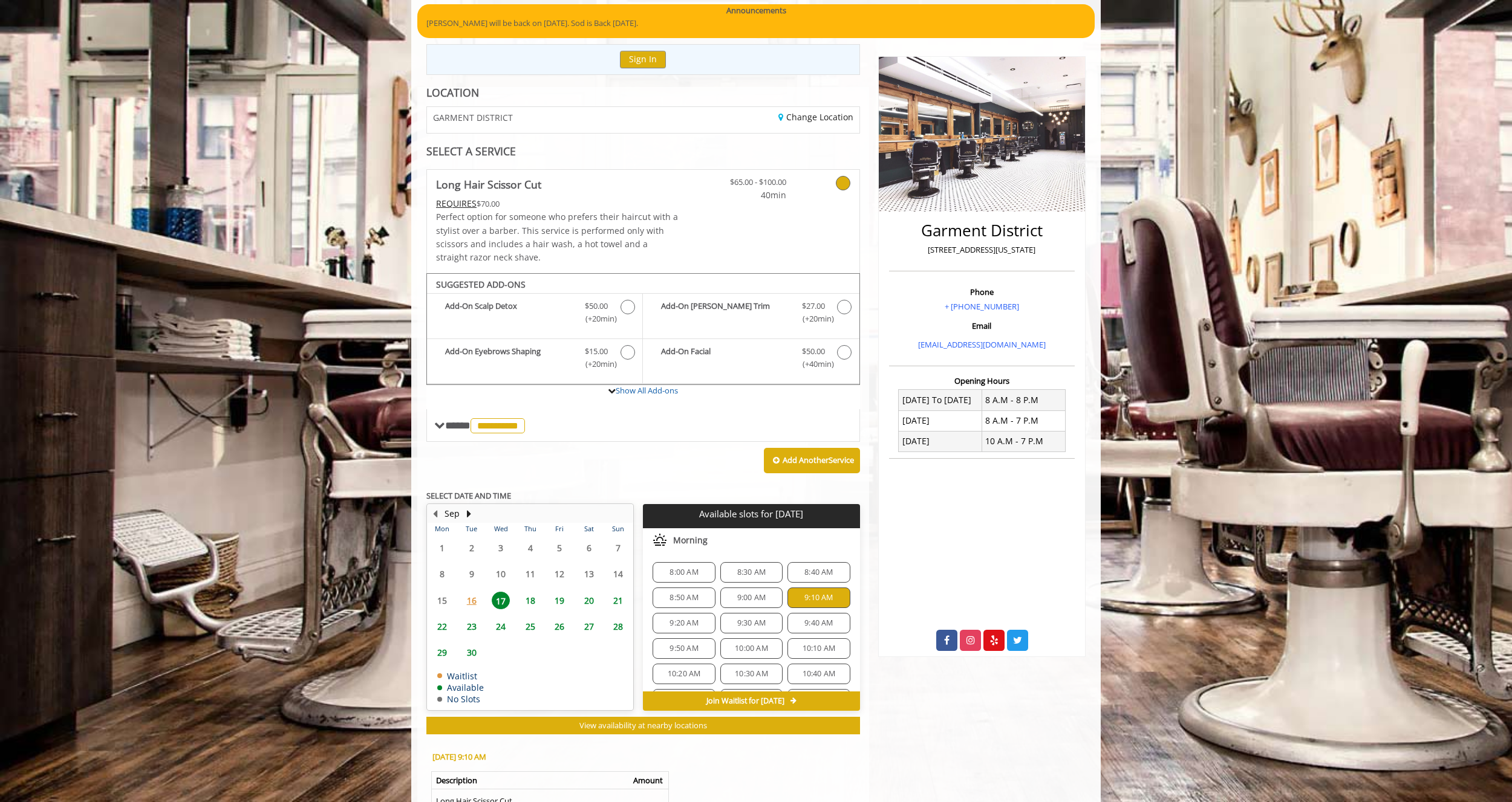
scroll to position [121, 0]
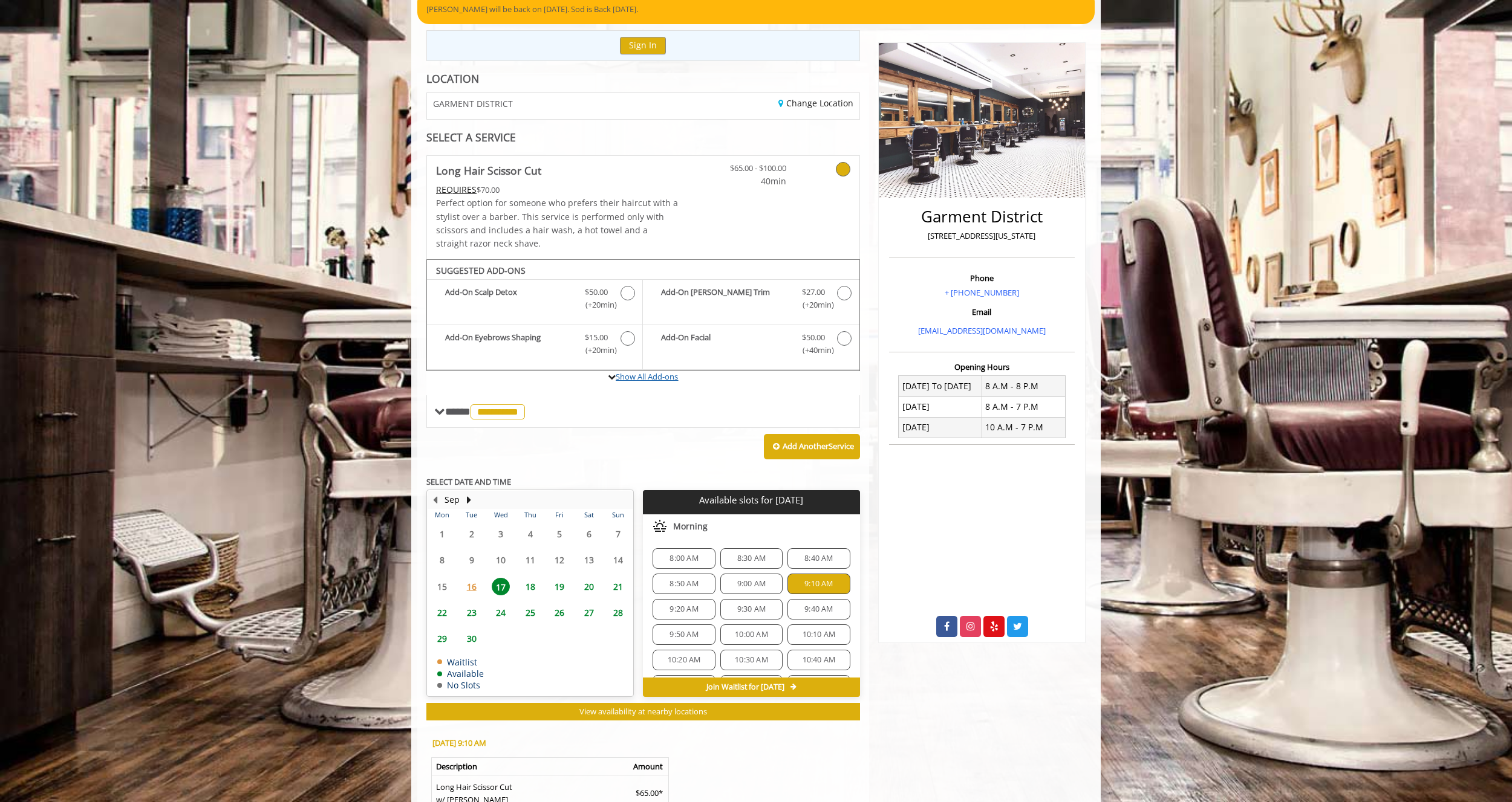
click at [648, 379] on link "Show All Add-ons" at bounding box center [647, 377] width 62 height 11
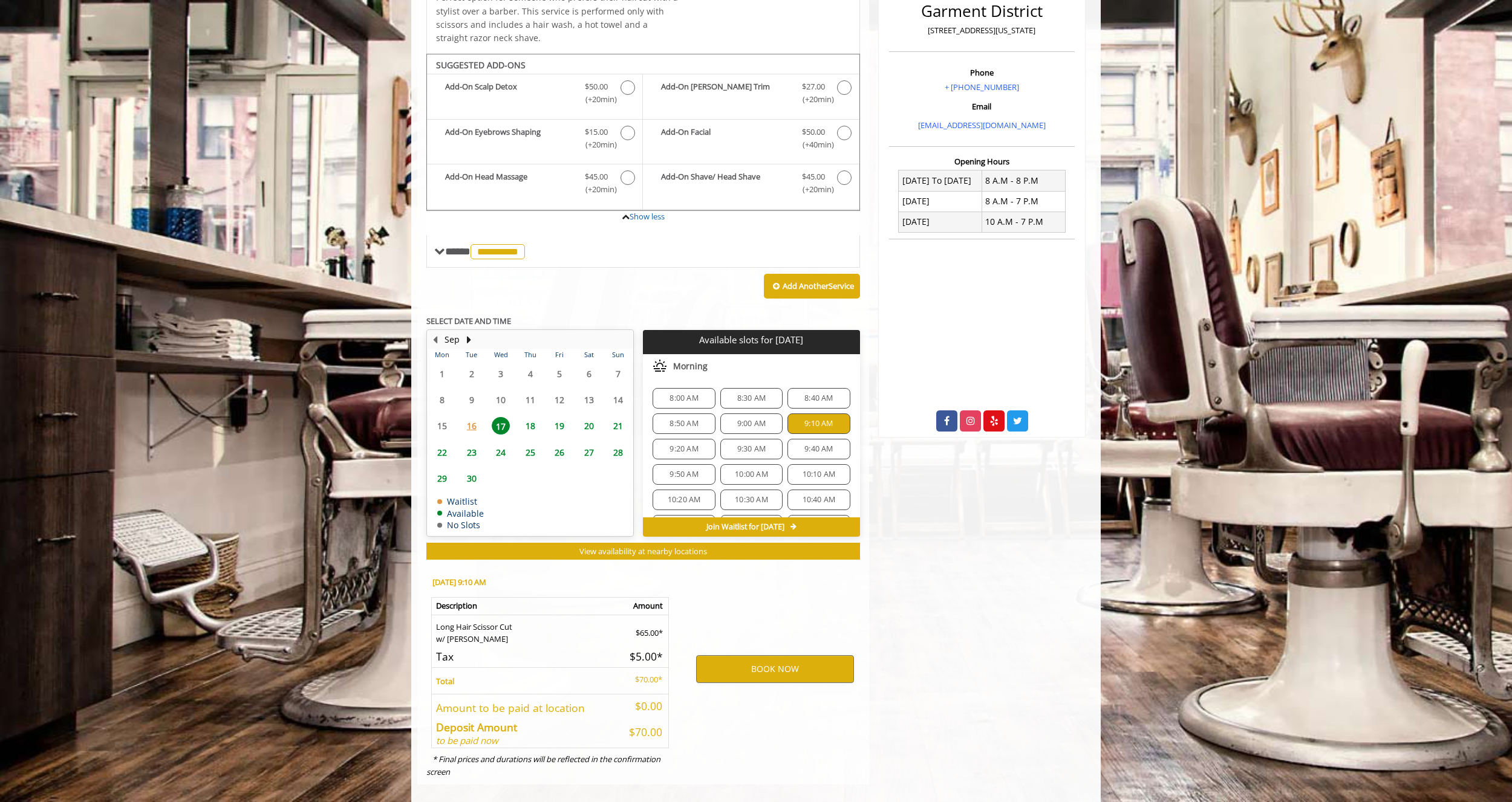
scroll to position [339, 0]
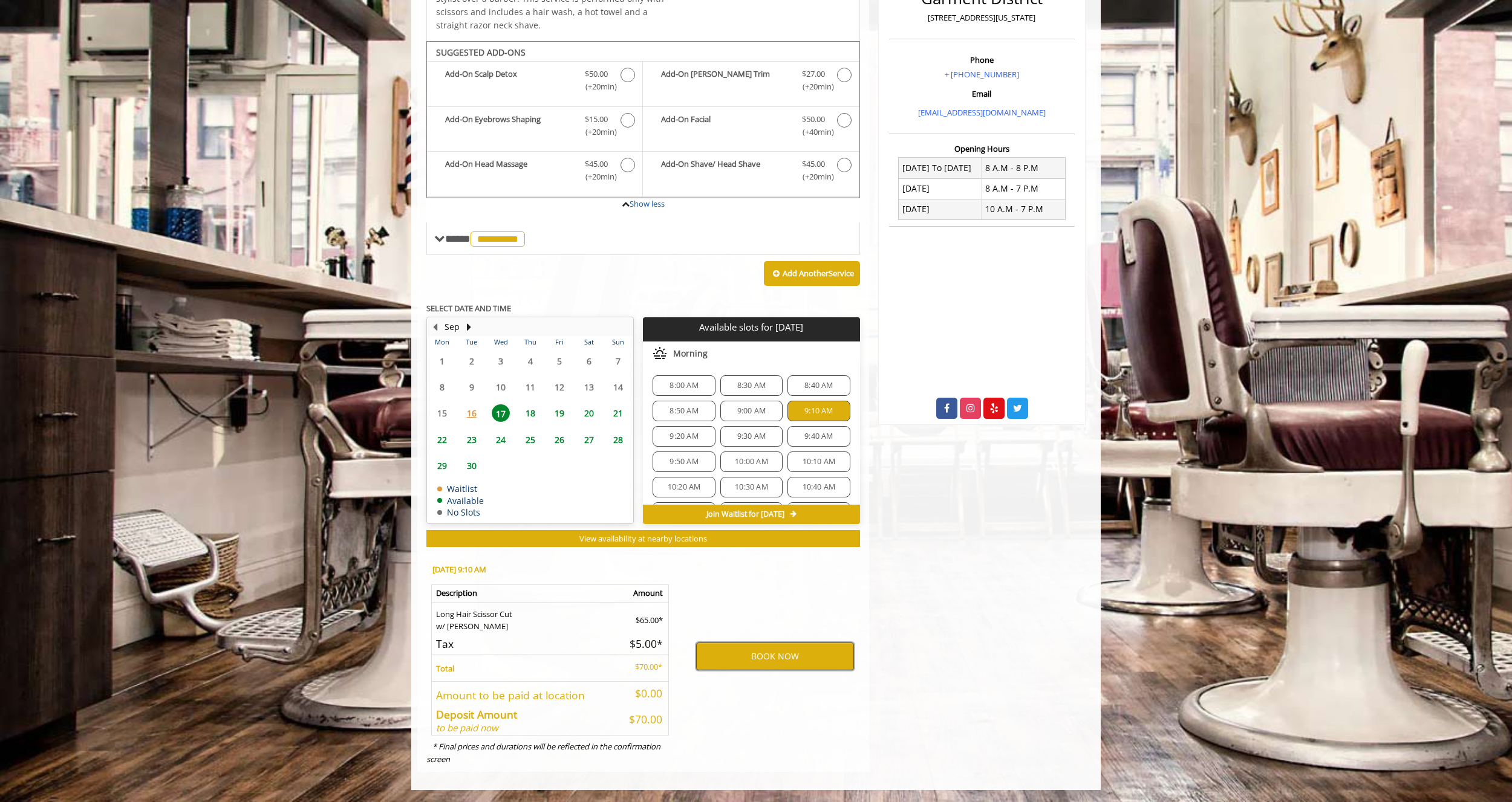
click at [777, 651] on button "BOOK NOW" at bounding box center [775, 657] width 158 height 28
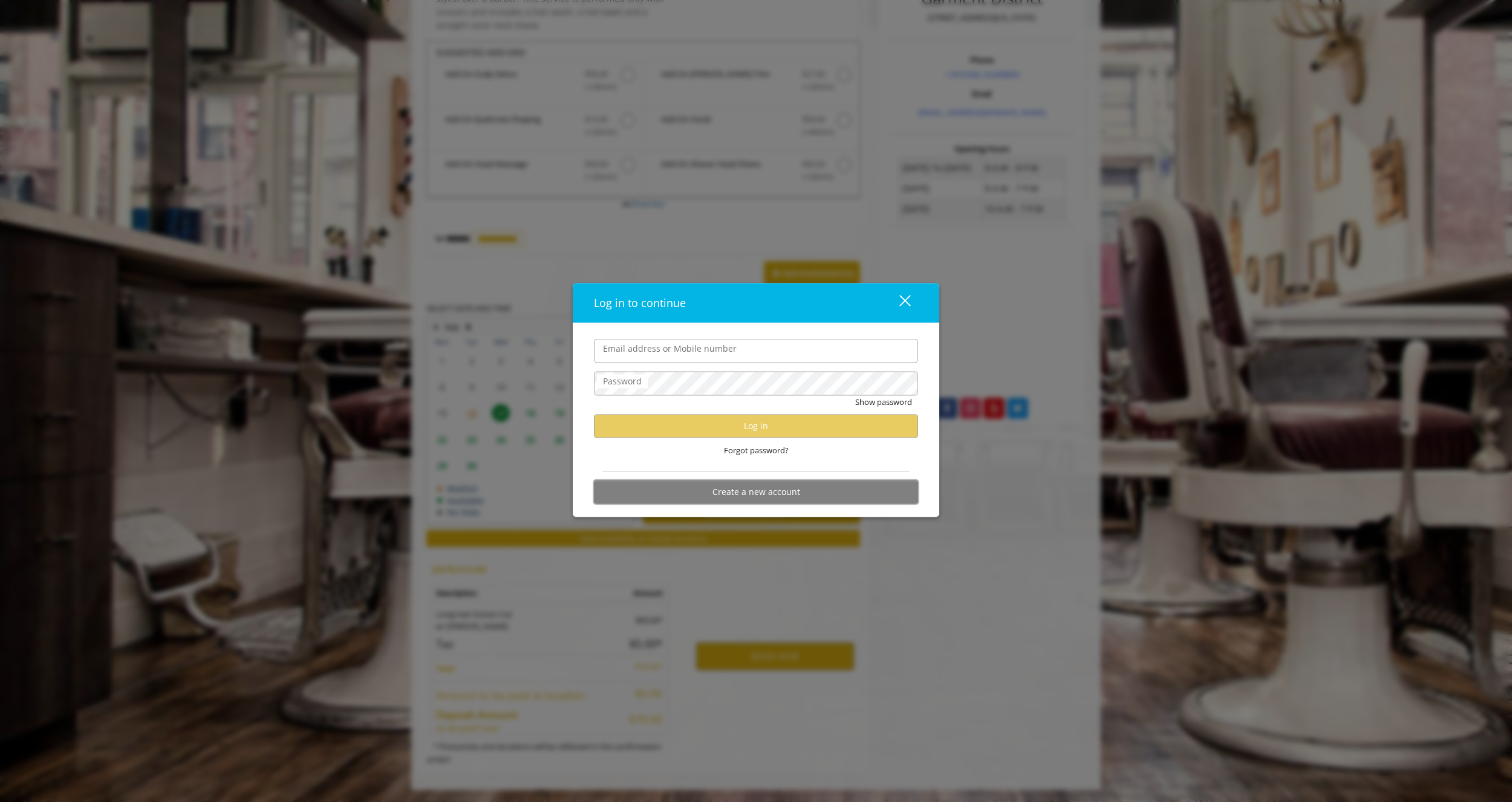
click at [749, 488] on button "Create a new account" at bounding box center [756, 491] width 324 height 24
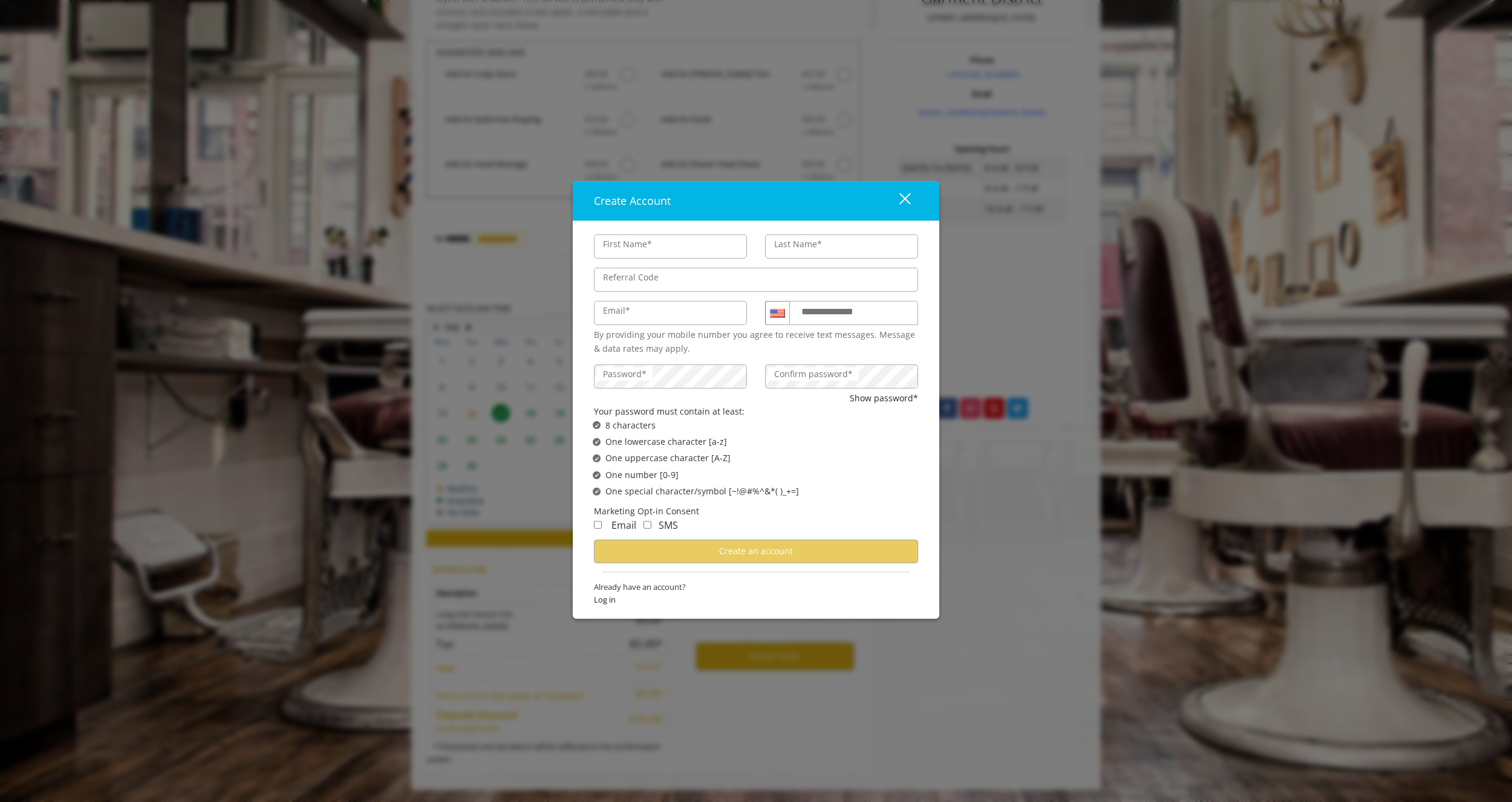
type input "*****"
type input "*******"
type input "**********"
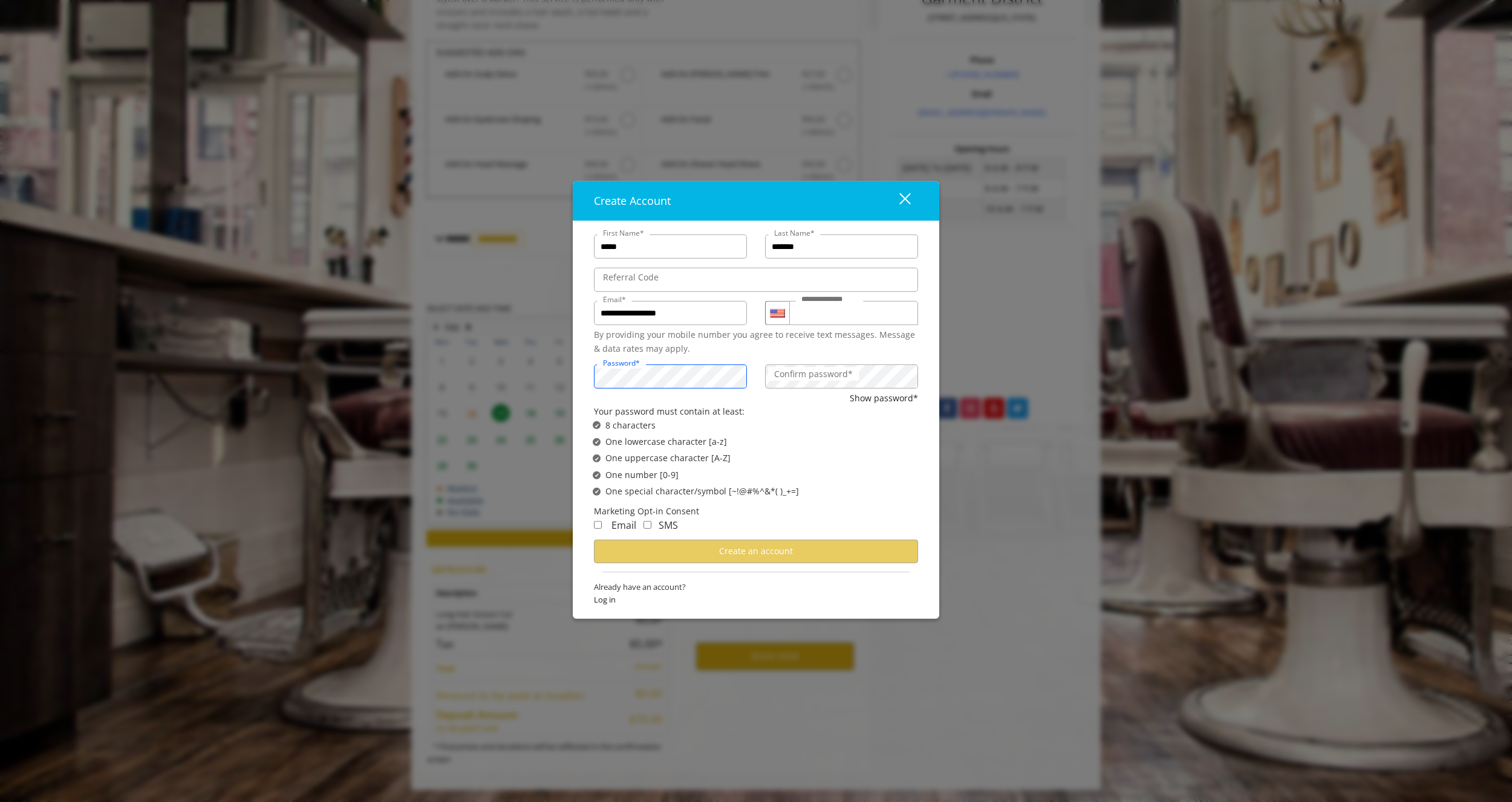
click at [747, 365] on div at bounding box center [747, 365] width 0 height 0
click at [961, 455] on div "**********" at bounding box center [756, 401] width 1512 height 802
click at [860, 446] on div "✔ Password Satisfies One lowercase character [a-z]" at bounding box center [759, 442] width 335 height 13
click at [673, 559] on button "Create an account" at bounding box center [756, 551] width 324 height 24
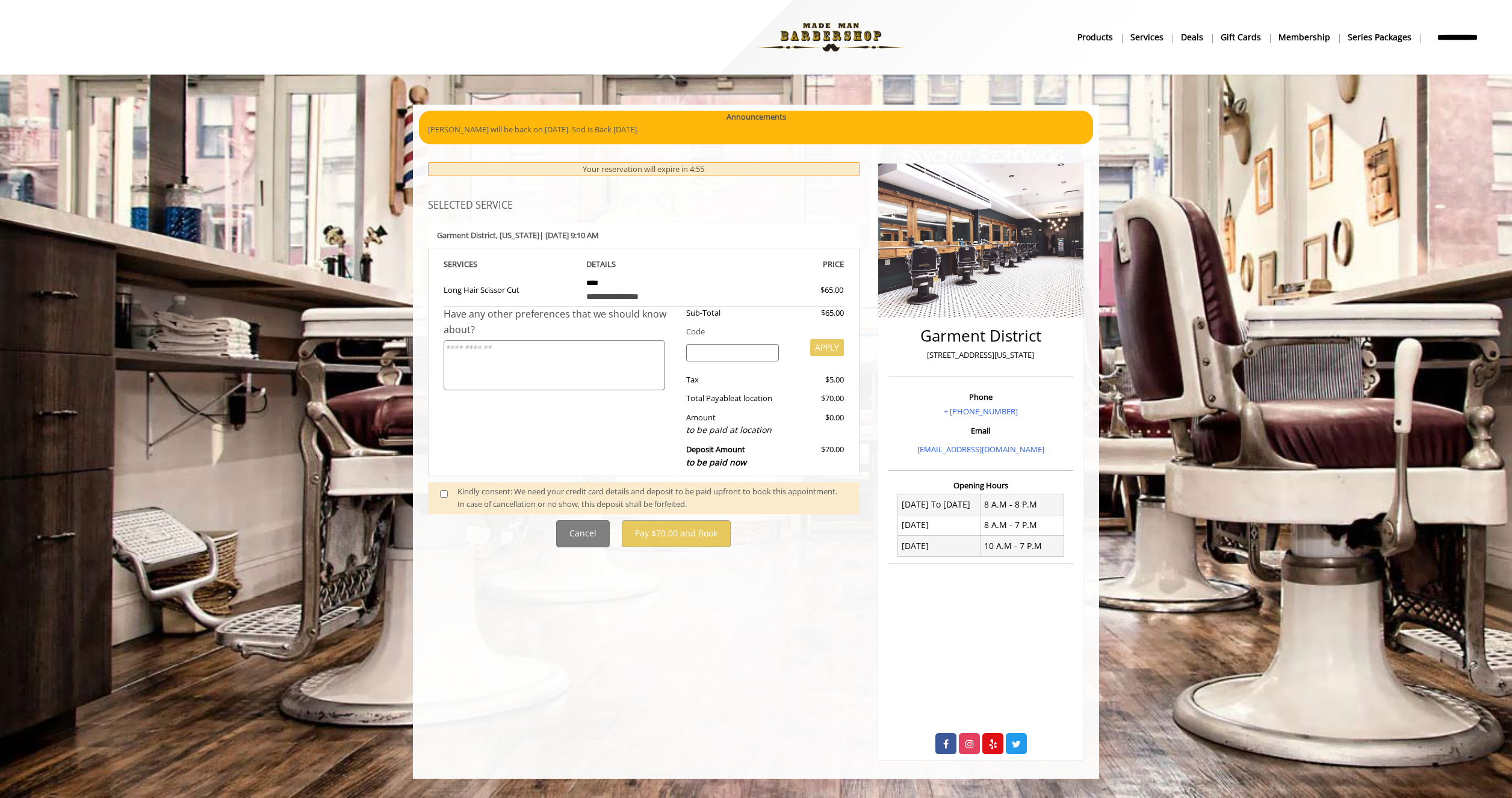
drag, startPoint x: 580, startPoint y: 312, endPoint x: 592, endPoint y: 323, distance: 16.3
click at [592, 323] on div "Have any other preferences that we should know about?" at bounding box center [560, 322] width 233 height 31
drag, startPoint x: 592, startPoint y: 323, endPoint x: 519, endPoint y: 314, distance: 73.6
click at [519, 314] on div "Have any other preferences that we should know about?" at bounding box center [560, 322] width 233 height 31
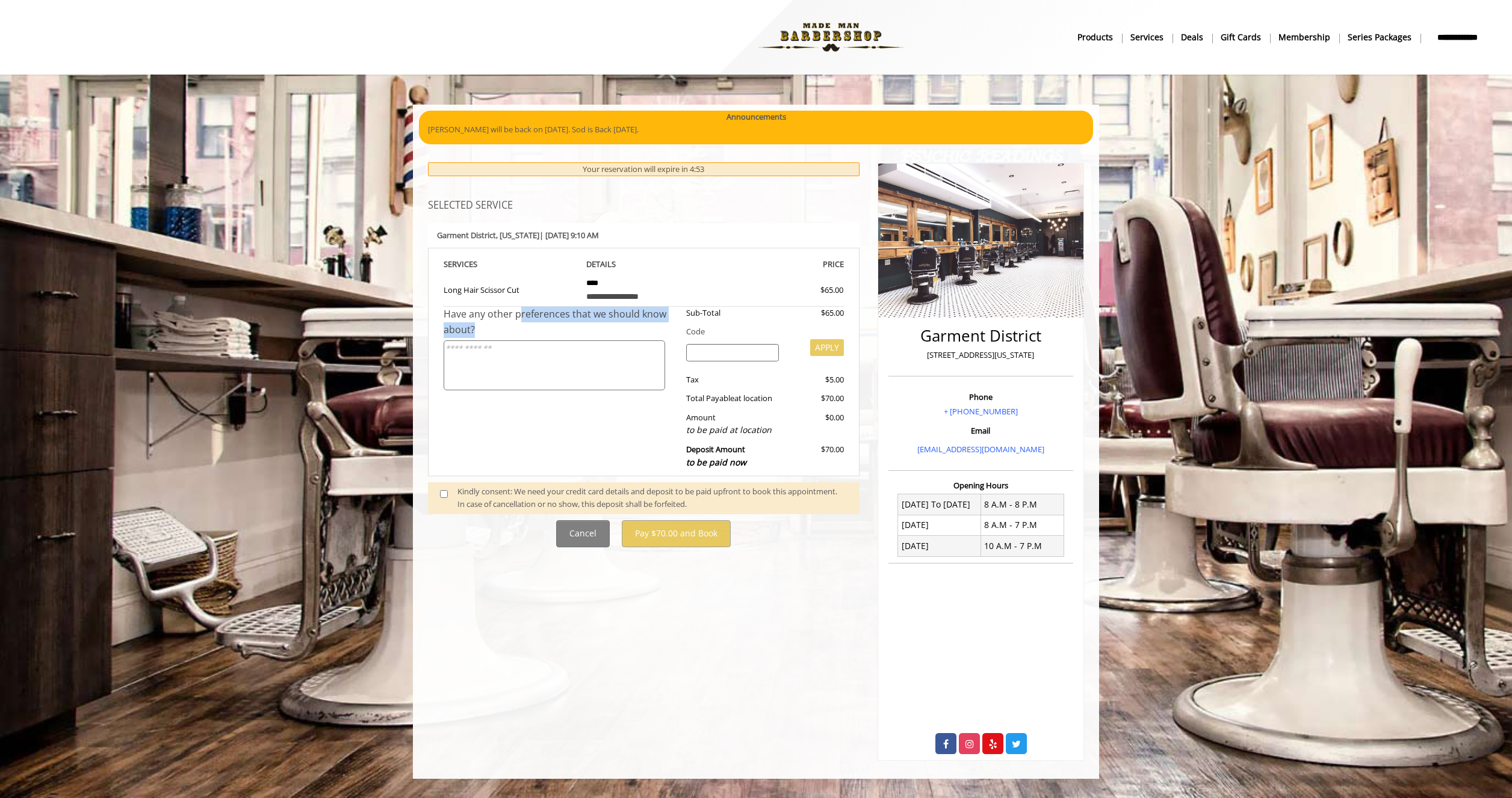
click at [519, 314] on div "Have any other preferences that we should know about?" at bounding box center [560, 322] width 233 height 31
drag, startPoint x: 519, startPoint y: 314, endPoint x: 530, endPoint y: 323, distance: 14.2
click at [530, 323] on div "Have any other preferences that we should know about?" at bounding box center [560, 322] width 233 height 31
drag, startPoint x: 530, startPoint y: 323, endPoint x: 517, endPoint y: 317, distance: 14.3
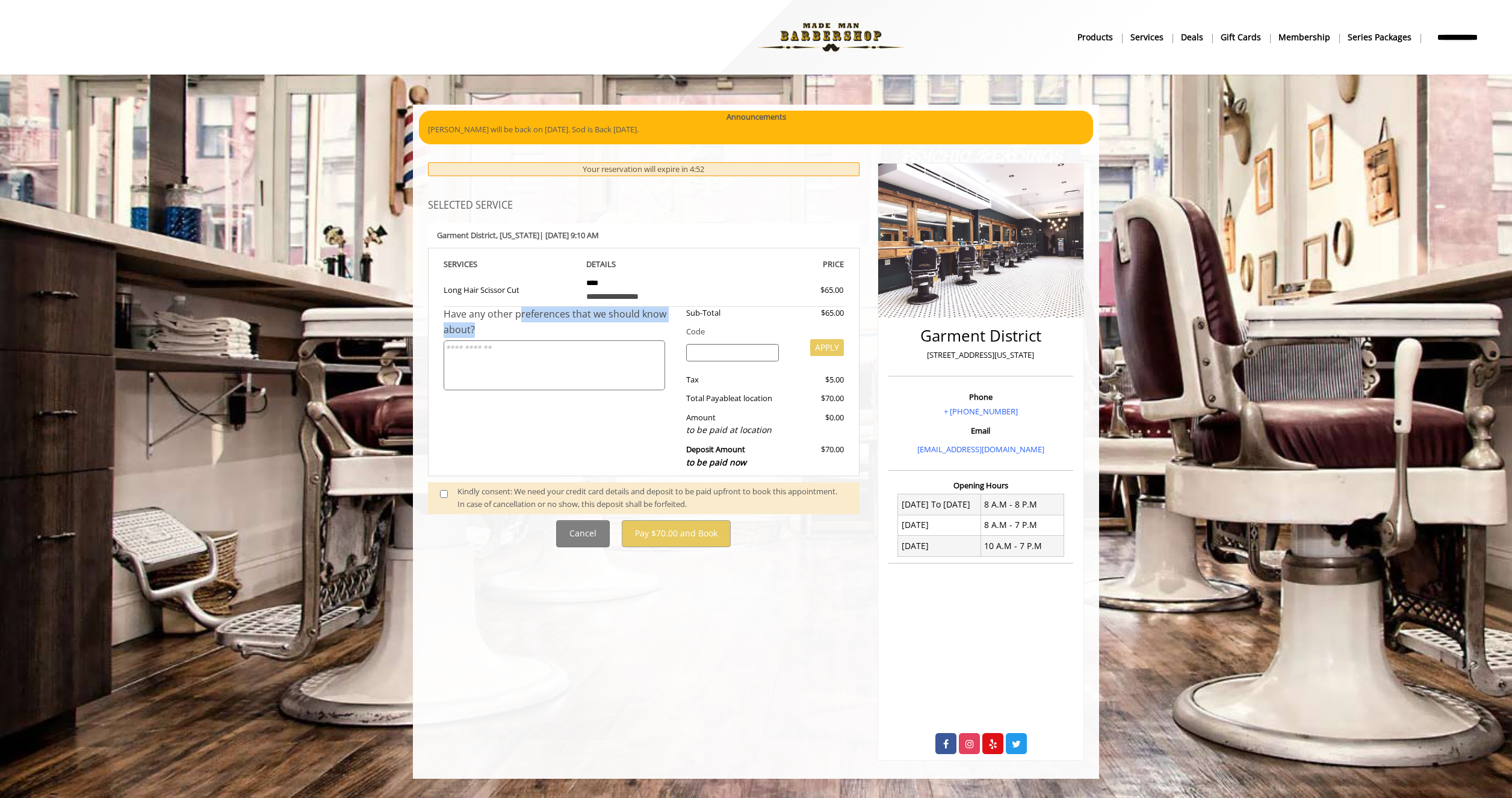
click at [517, 317] on div "Have any other preferences that we should know about?" at bounding box center [560, 322] width 233 height 31
drag, startPoint x: 517, startPoint y: 317, endPoint x: 535, endPoint y: 327, distance: 20.6
click at [535, 327] on div "Have any other preferences that we should know about?" at bounding box center [560, 322] width 233 height 31
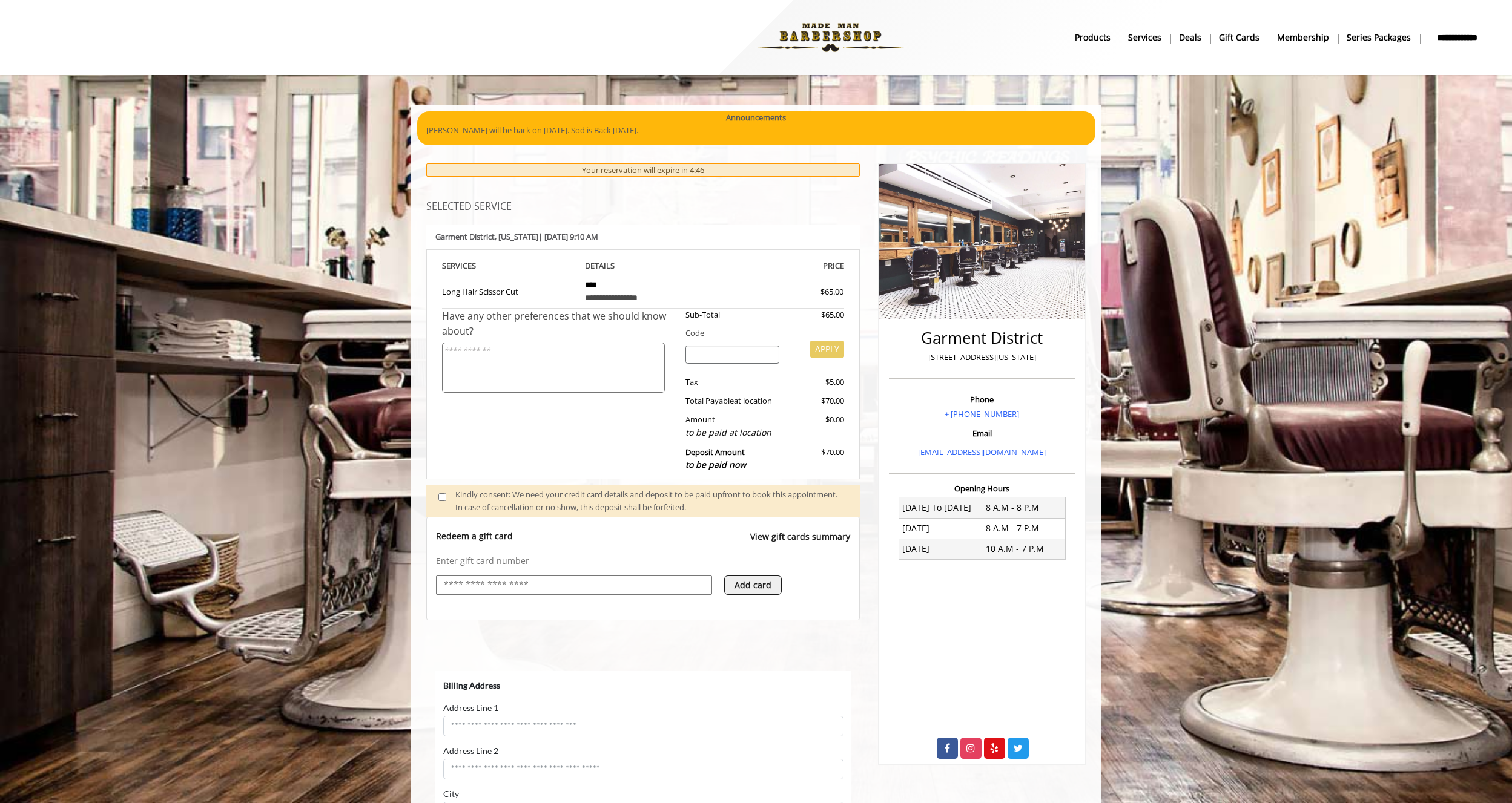
select select "***"
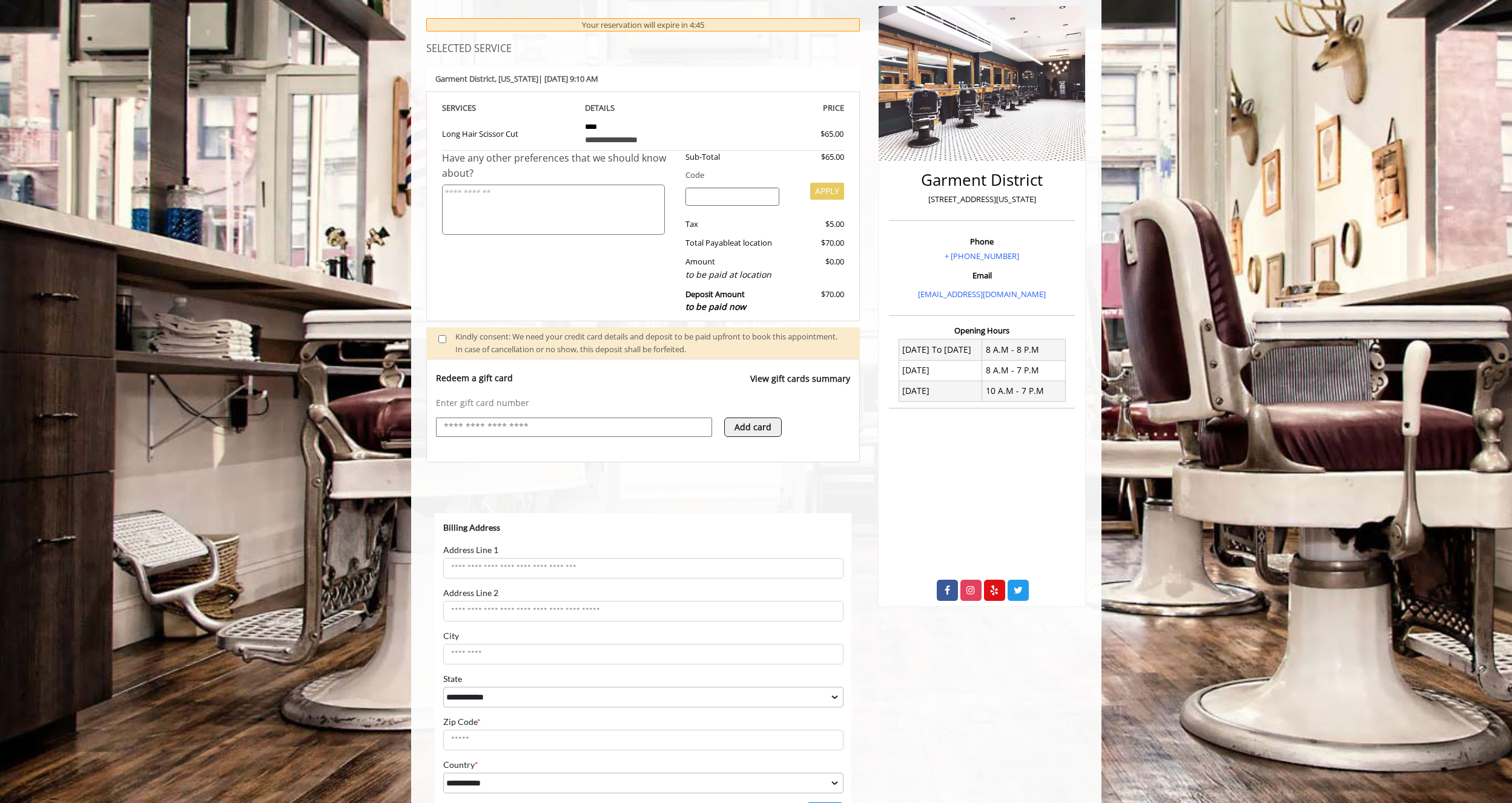
scroll to position [181, 0]
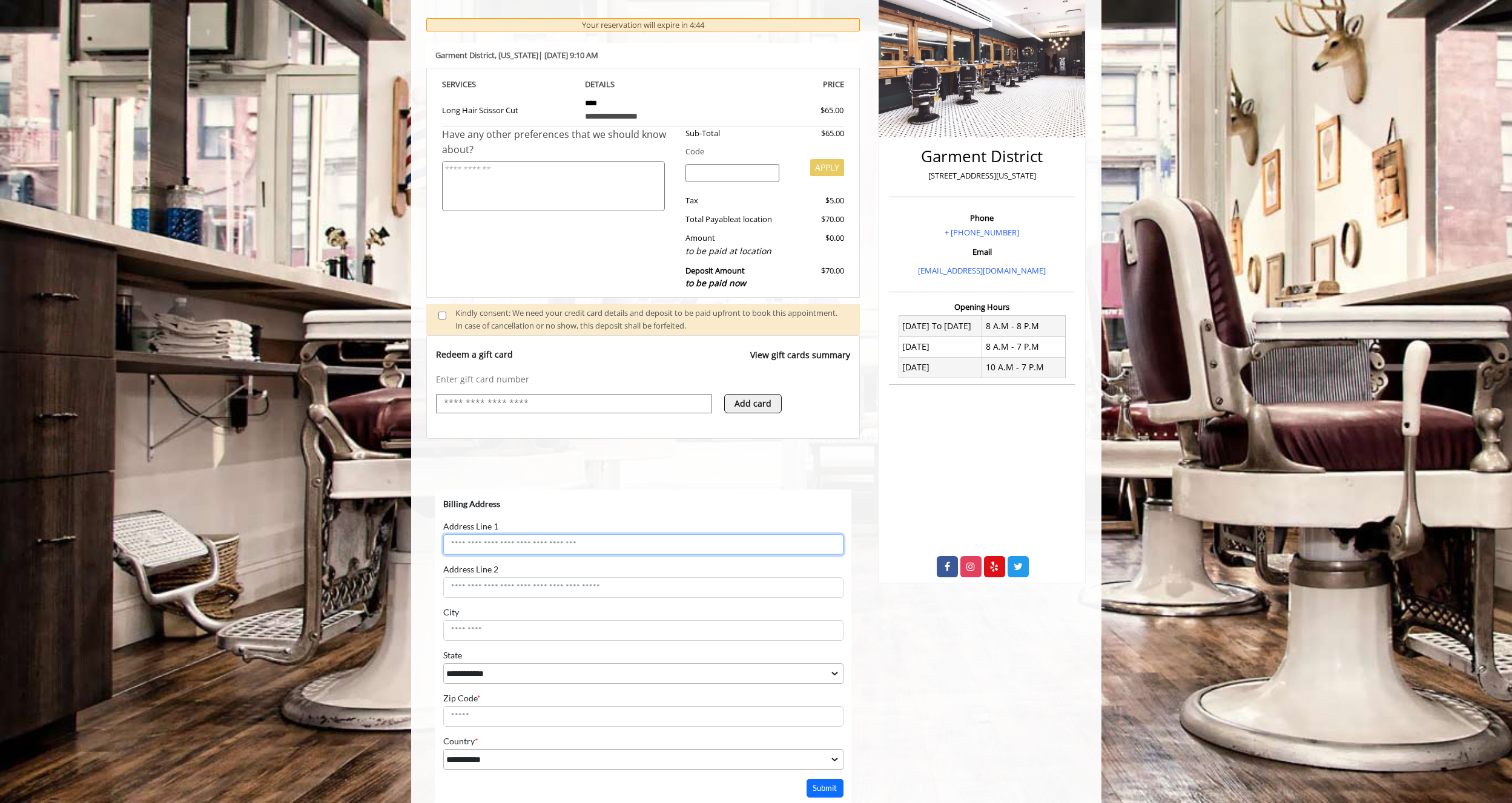
click at [584, 546] on input "Address Line 1" at bounding box center [642, 544] width 400 height 20
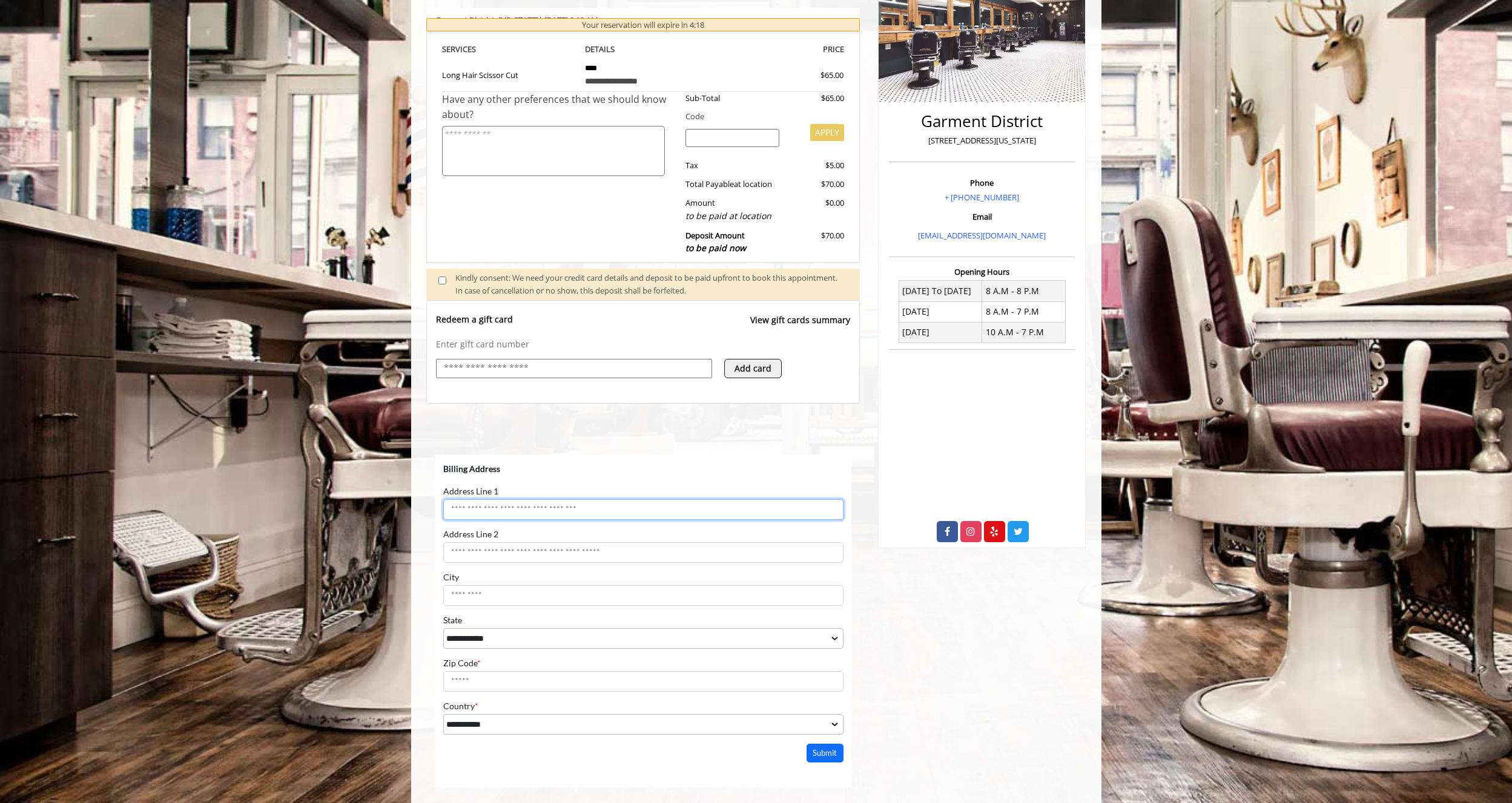
scroll to position [242, 0]
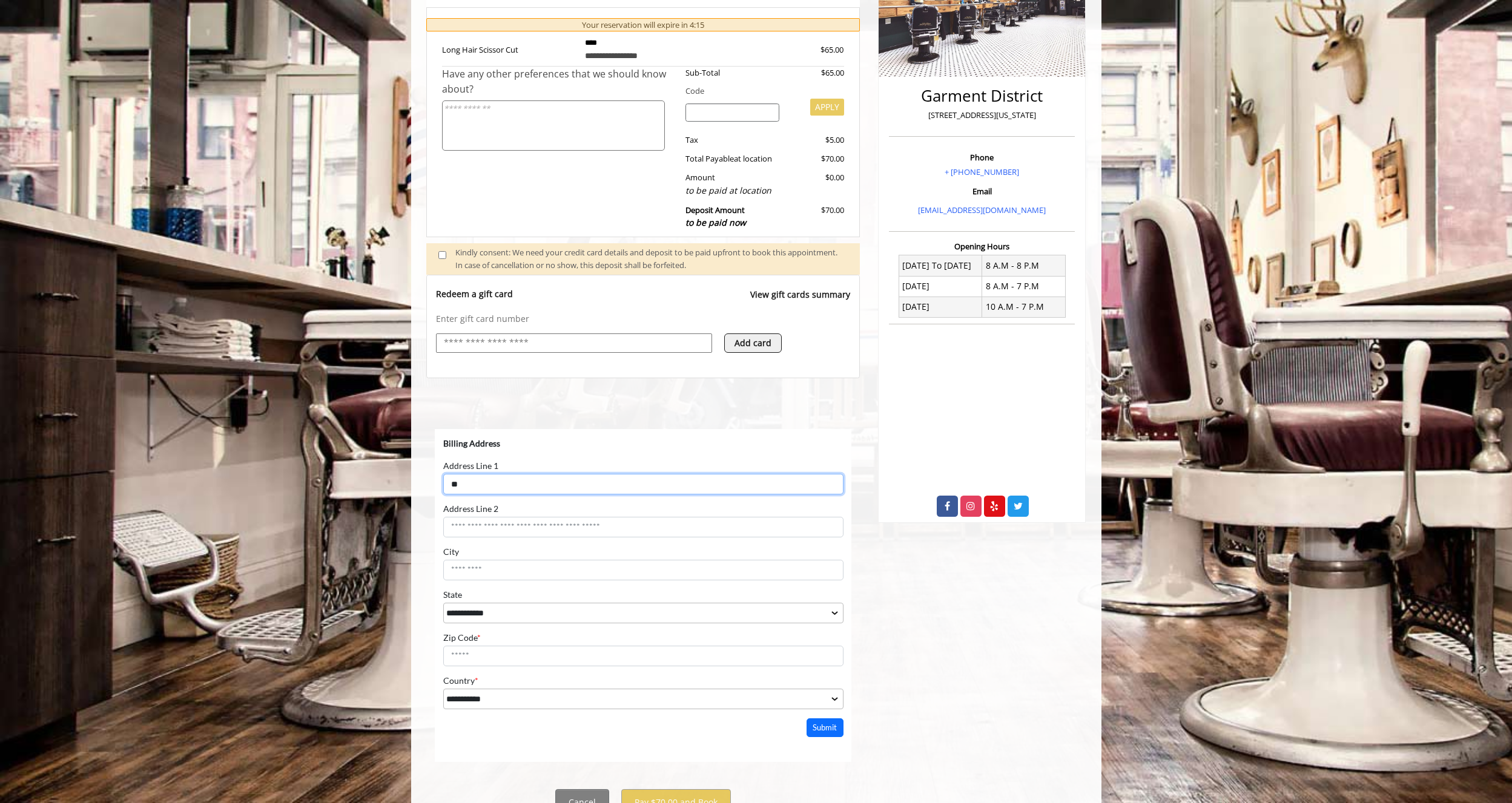
type input "**********"
type input "********"
type input "*****"
drag, startPoint x: 564, startPoint y: 521, endPoint x: 338, endPoint y: 503, distance: 226.7
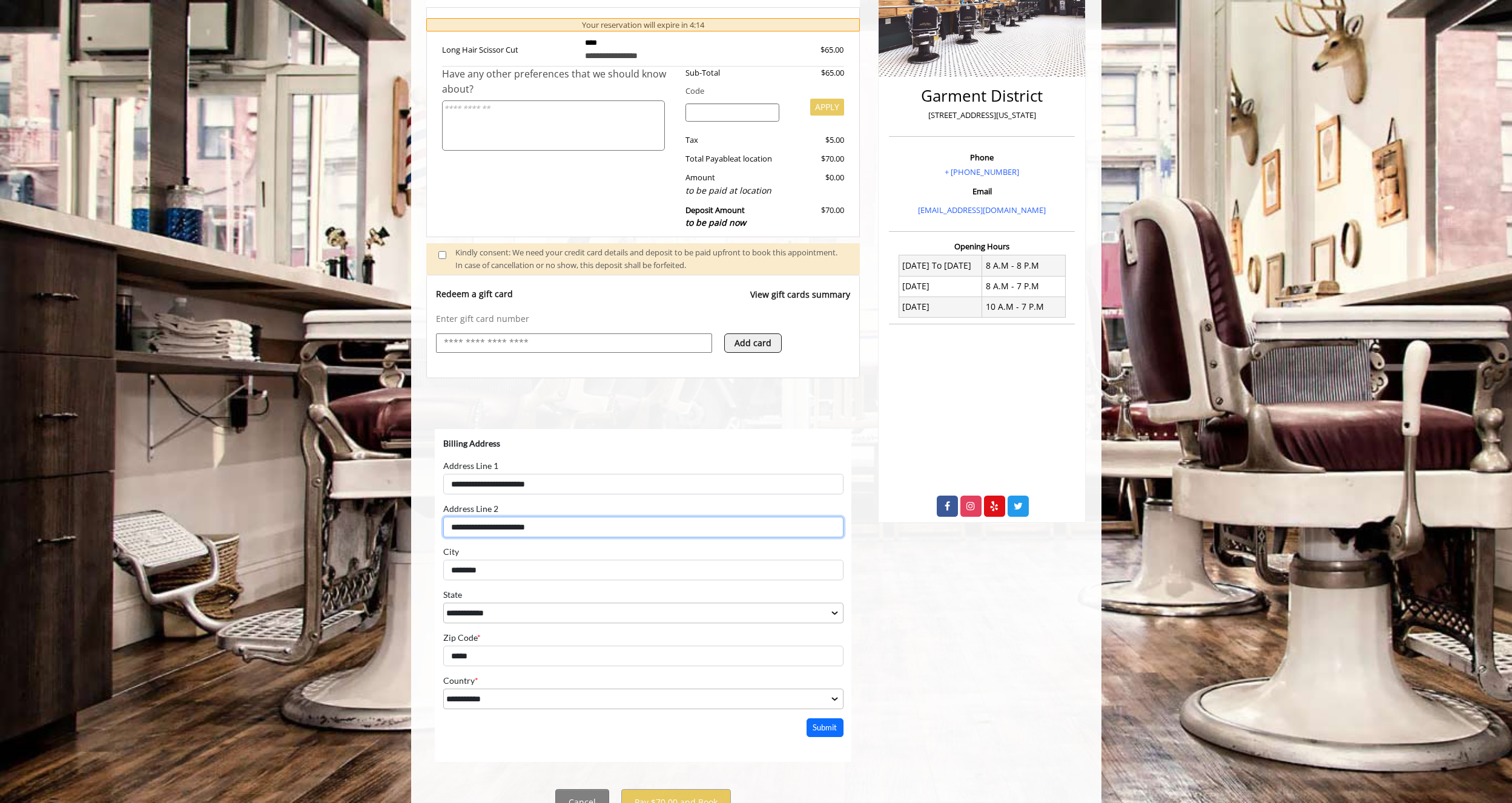
click at [434, 503] on html "**********" at bounding box center [642, 582] width 417 height 308
drag, startPoint x: 565, startPoint y: 482, endPoint x: 557, endPoint y: 488, distance: 10.0
click at [559, 480] on input "**********" at bounding box center [642, 483] width 400 height 20
type input "**********"
type input "*****"
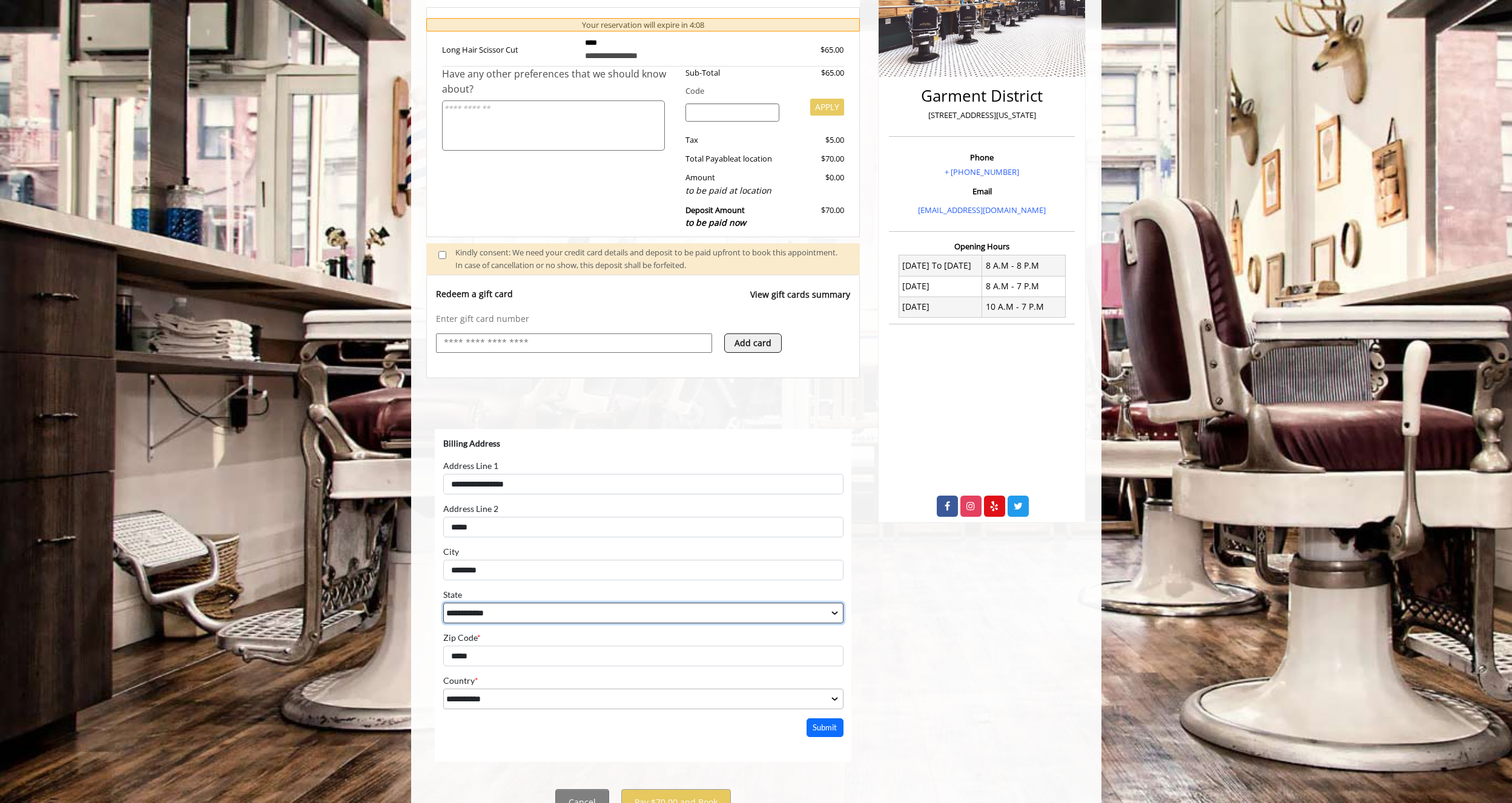
click at [505, 608] on select "**********" at bounding box center [642, 612] width 400 height 20
select select "**"
click at [442, 602] on select "**********" at bounding box center [642, 612] width 400 height 20
click at [535, 734] on html "**********" at bounding box center [642, 582] width 417 height 308
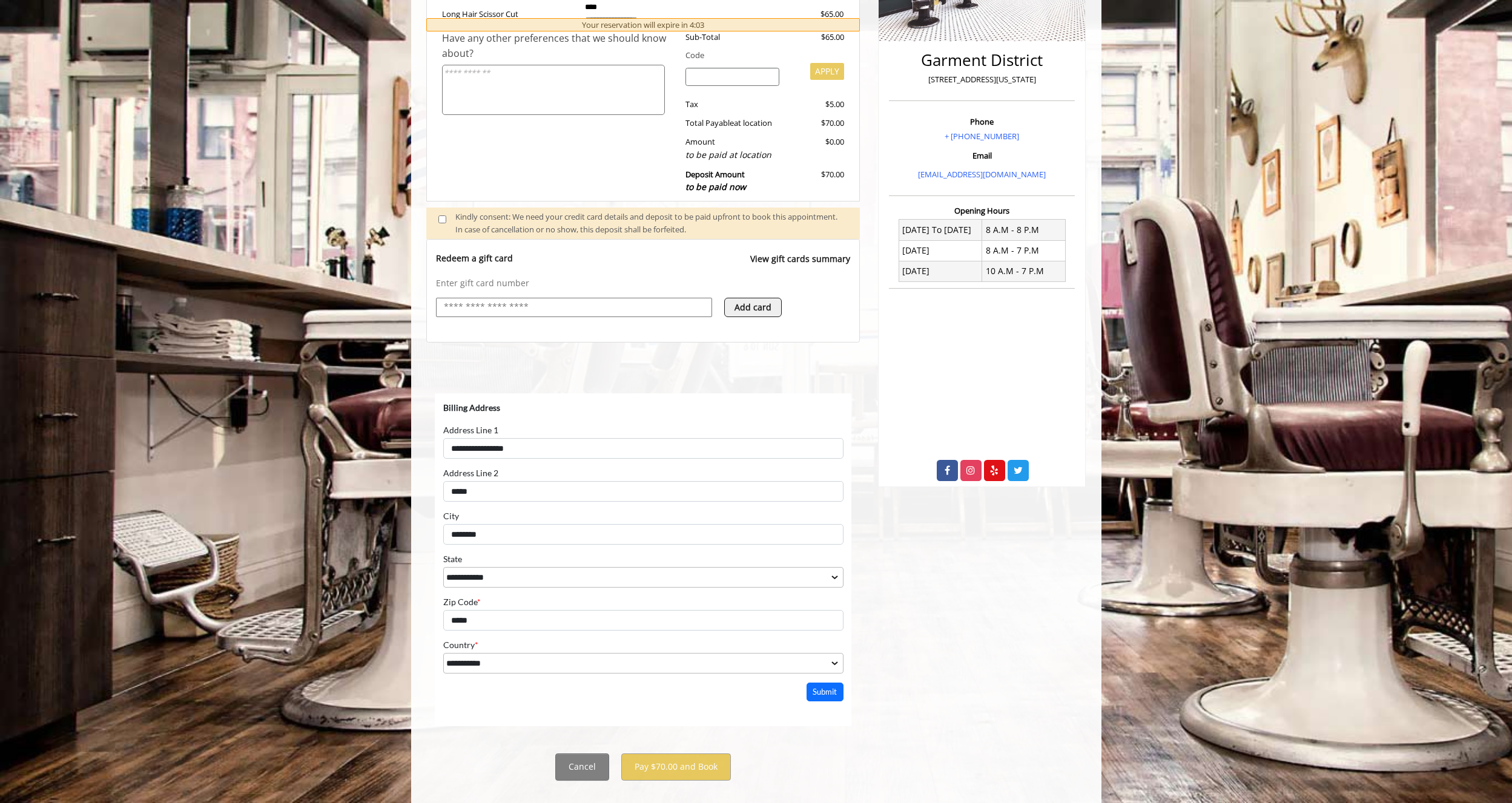
scroll to position [298, 0]
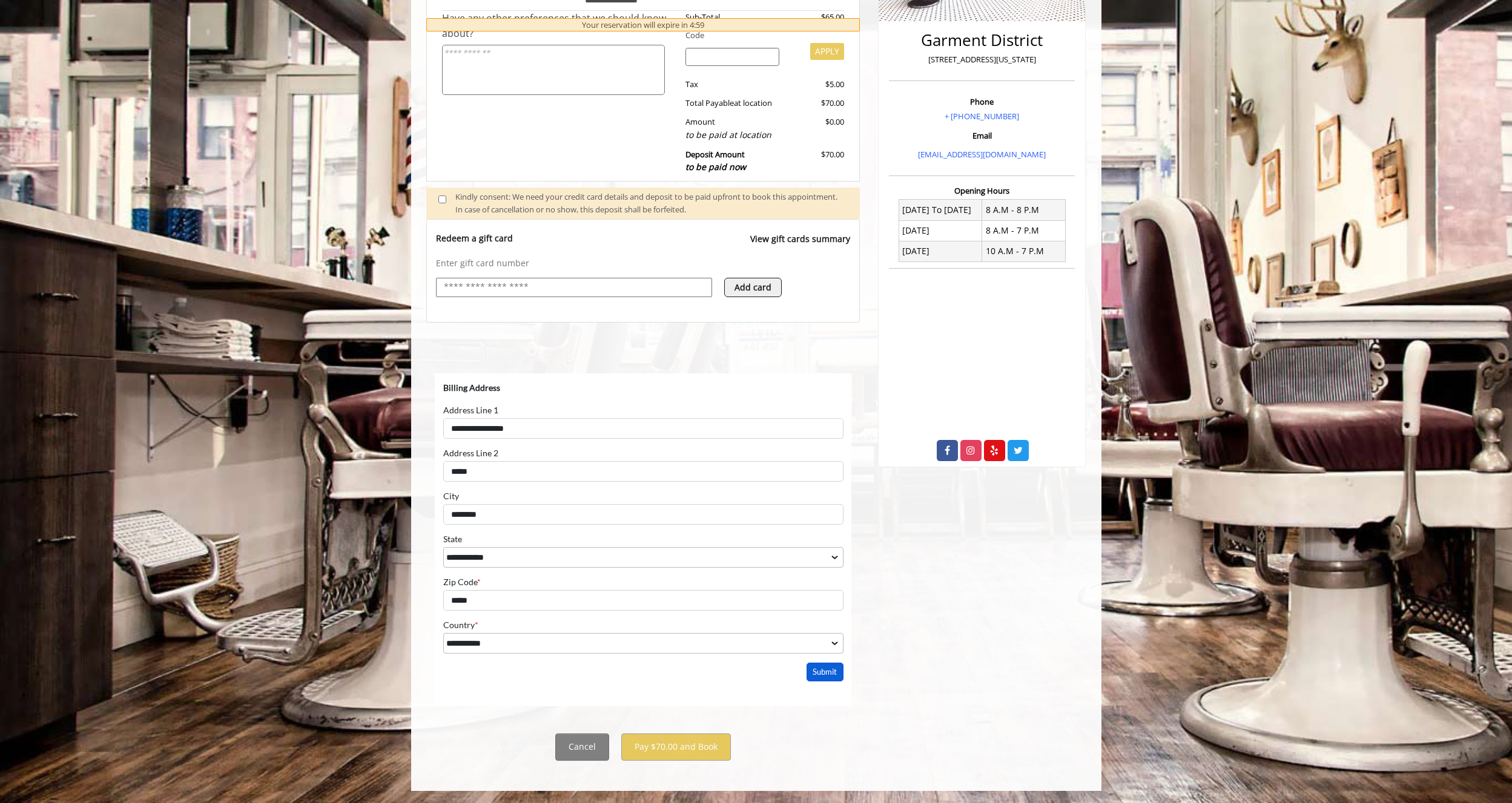
click at [834, 675] on button "Submit" at bounding box center [824, 671] width 38 height 18
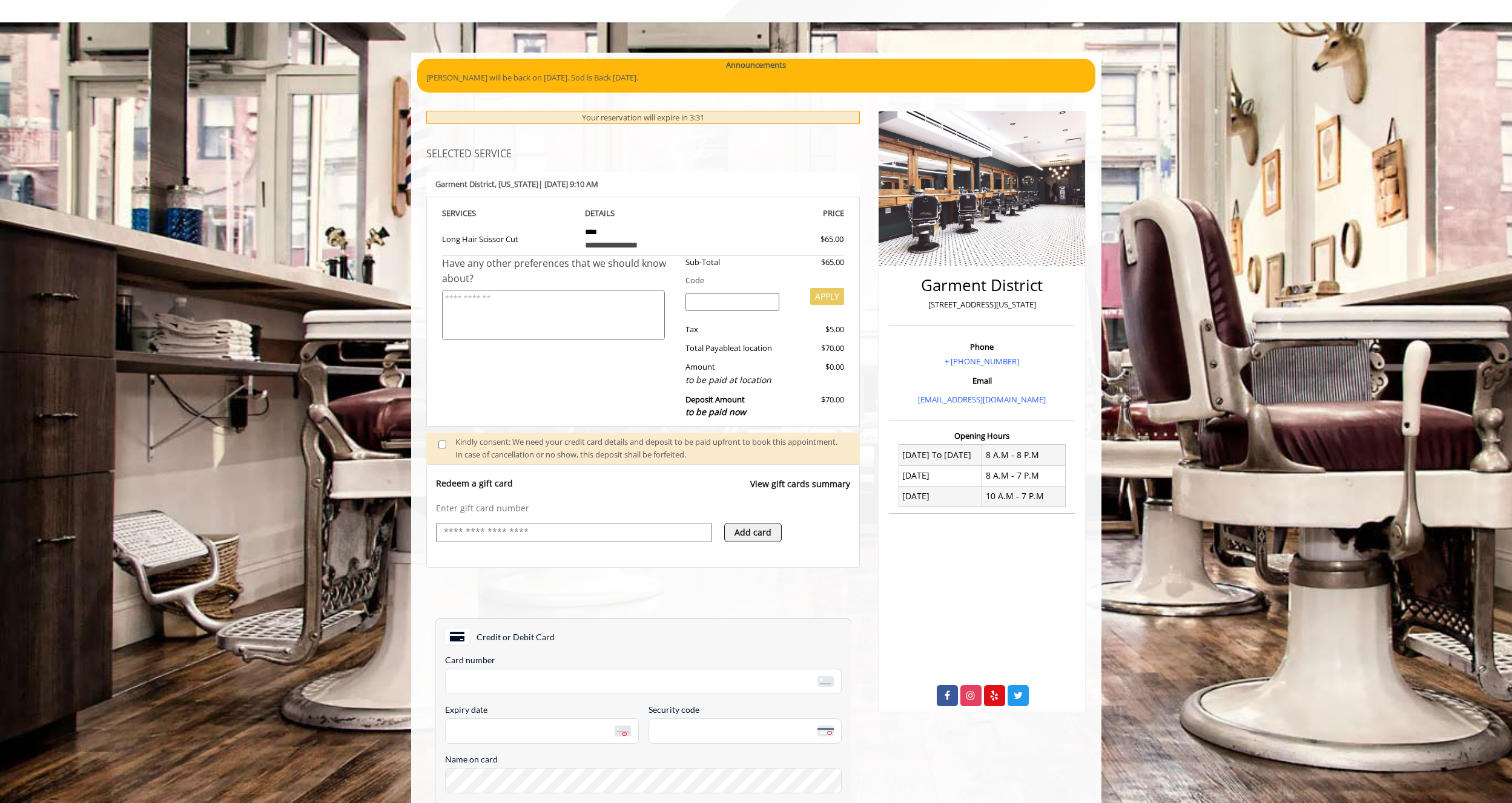
scroll to position [0, 0]
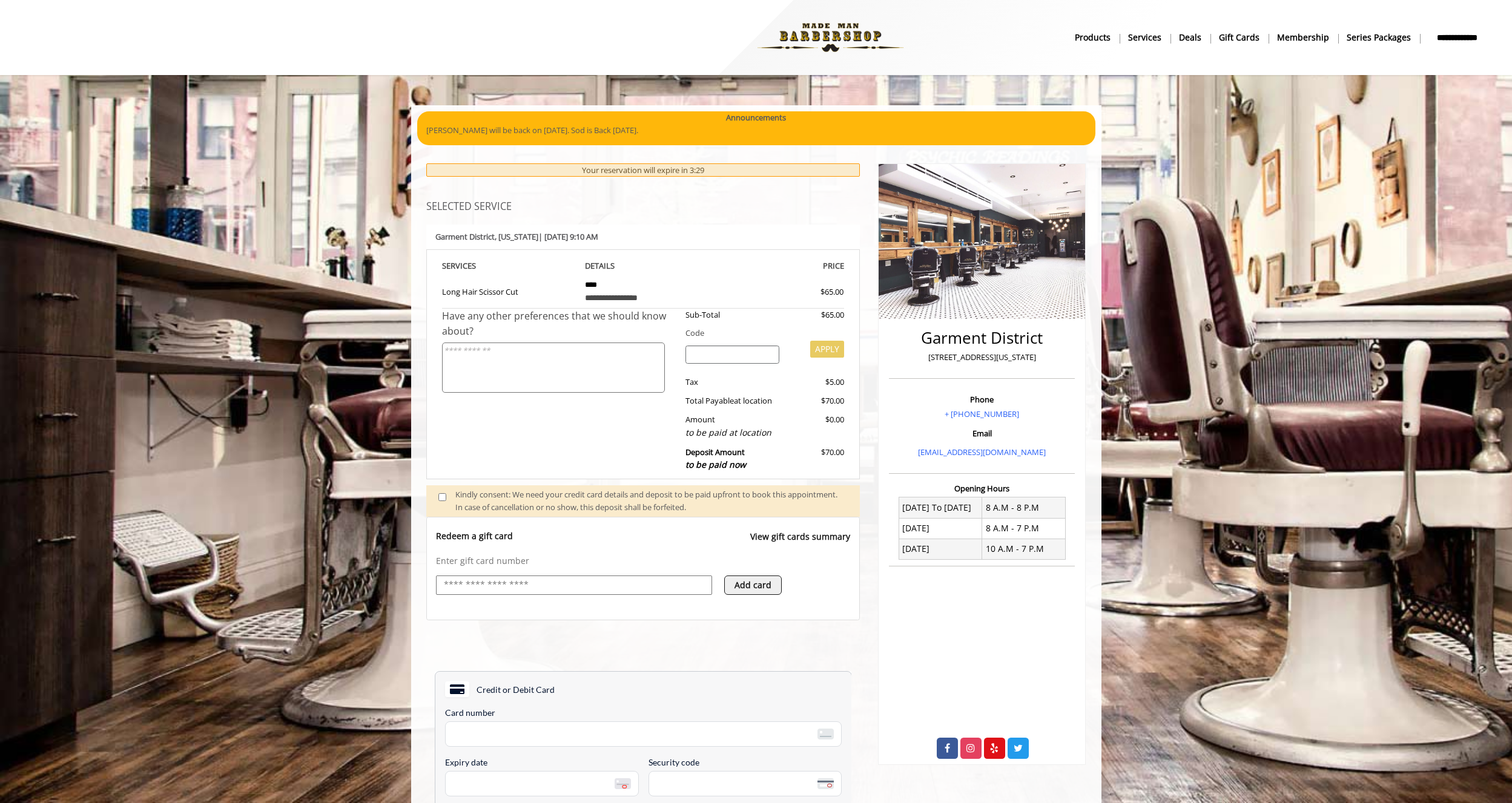
click at [612, 123] on div "Announcements" at bounding box center [756, 118] width 660 height 12
click at [613, 133] on p "[PERSON_NAME] will be back on [DATE]. Sod is Back [DATE]." at bounding box center [756, 130] width 660 height 12
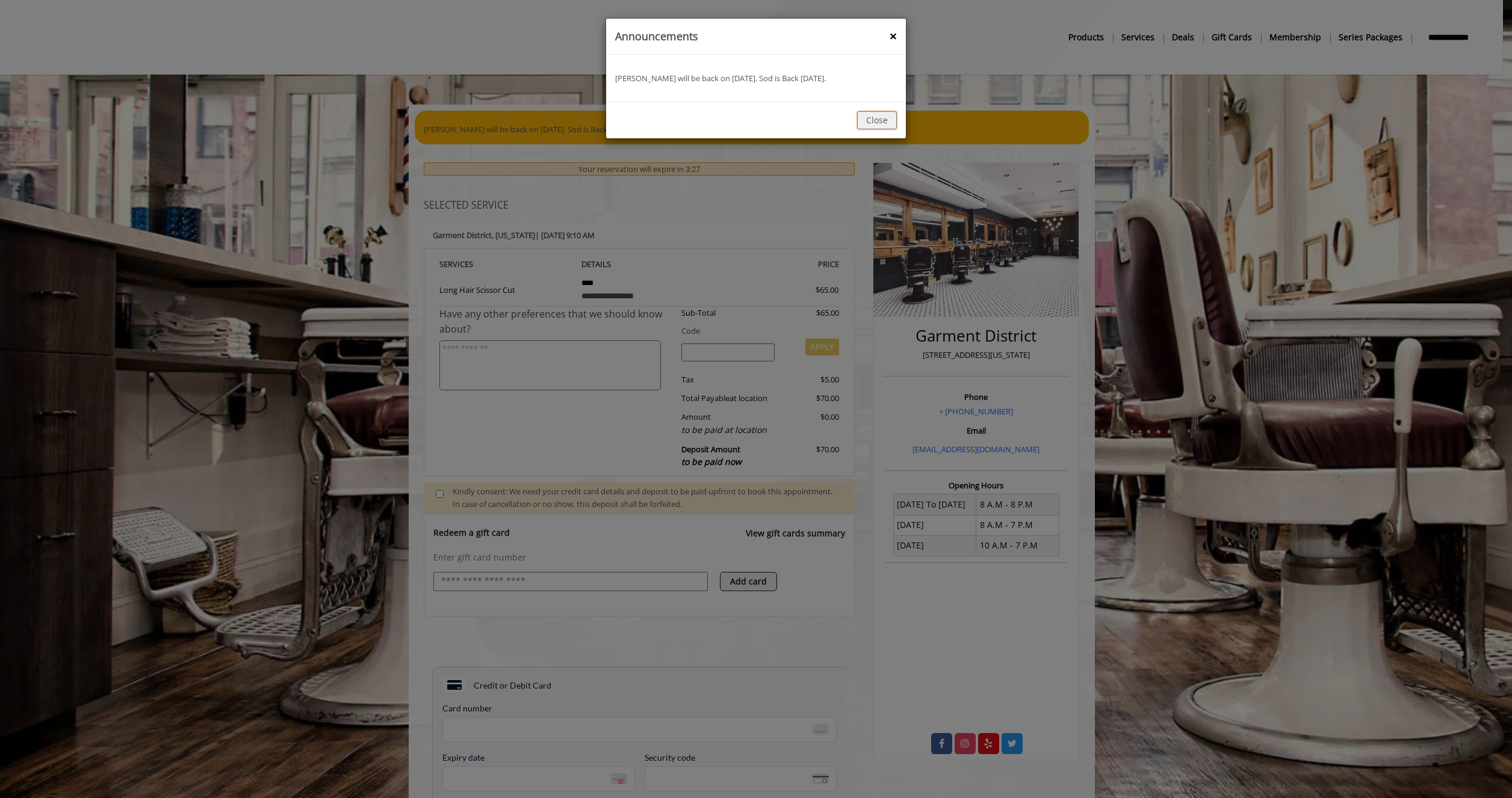
click at [871, 117] on button "Close" at bounding box center [876, 120] width 39 height 17
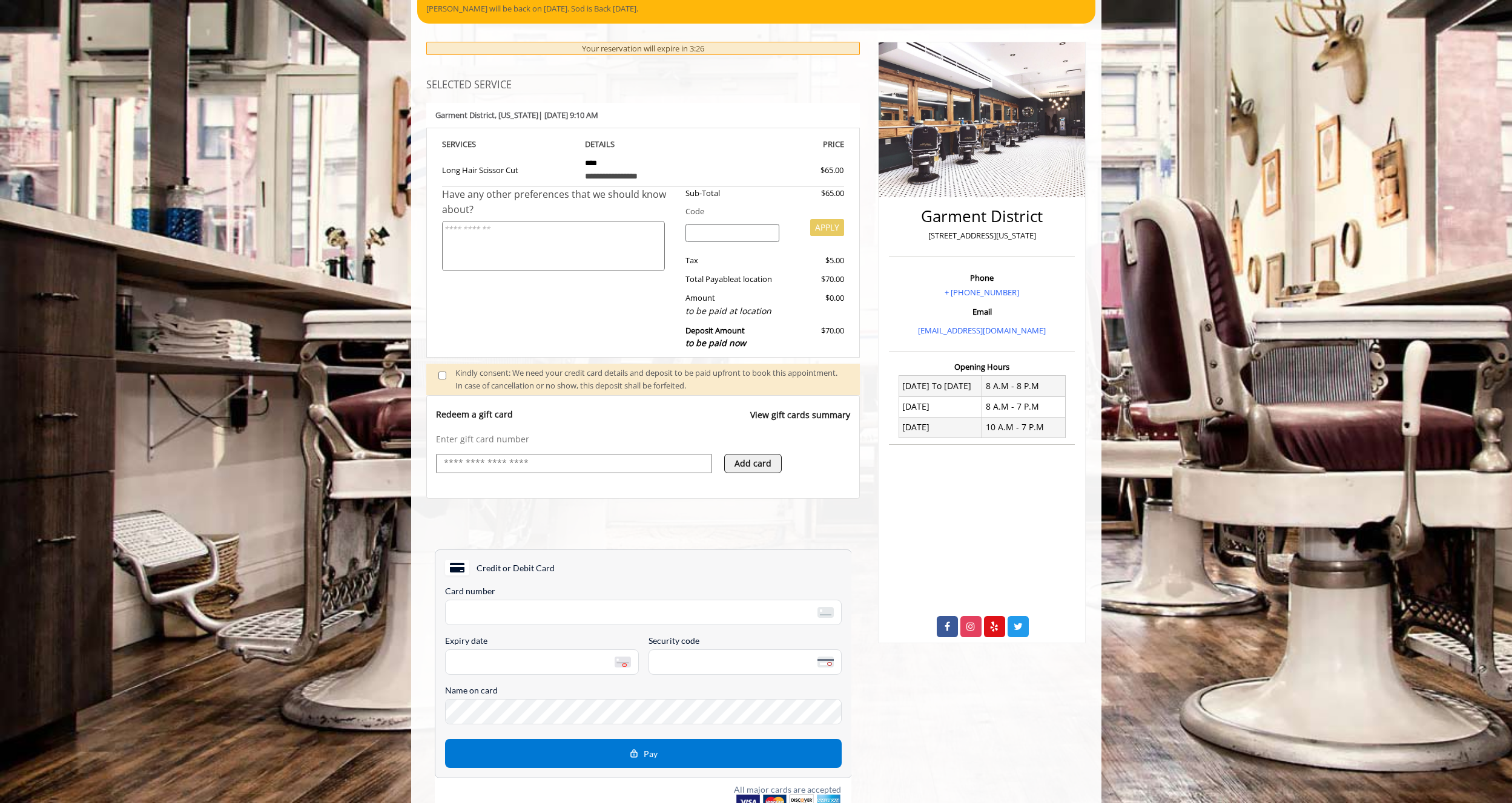
scroll to position [298, 0]
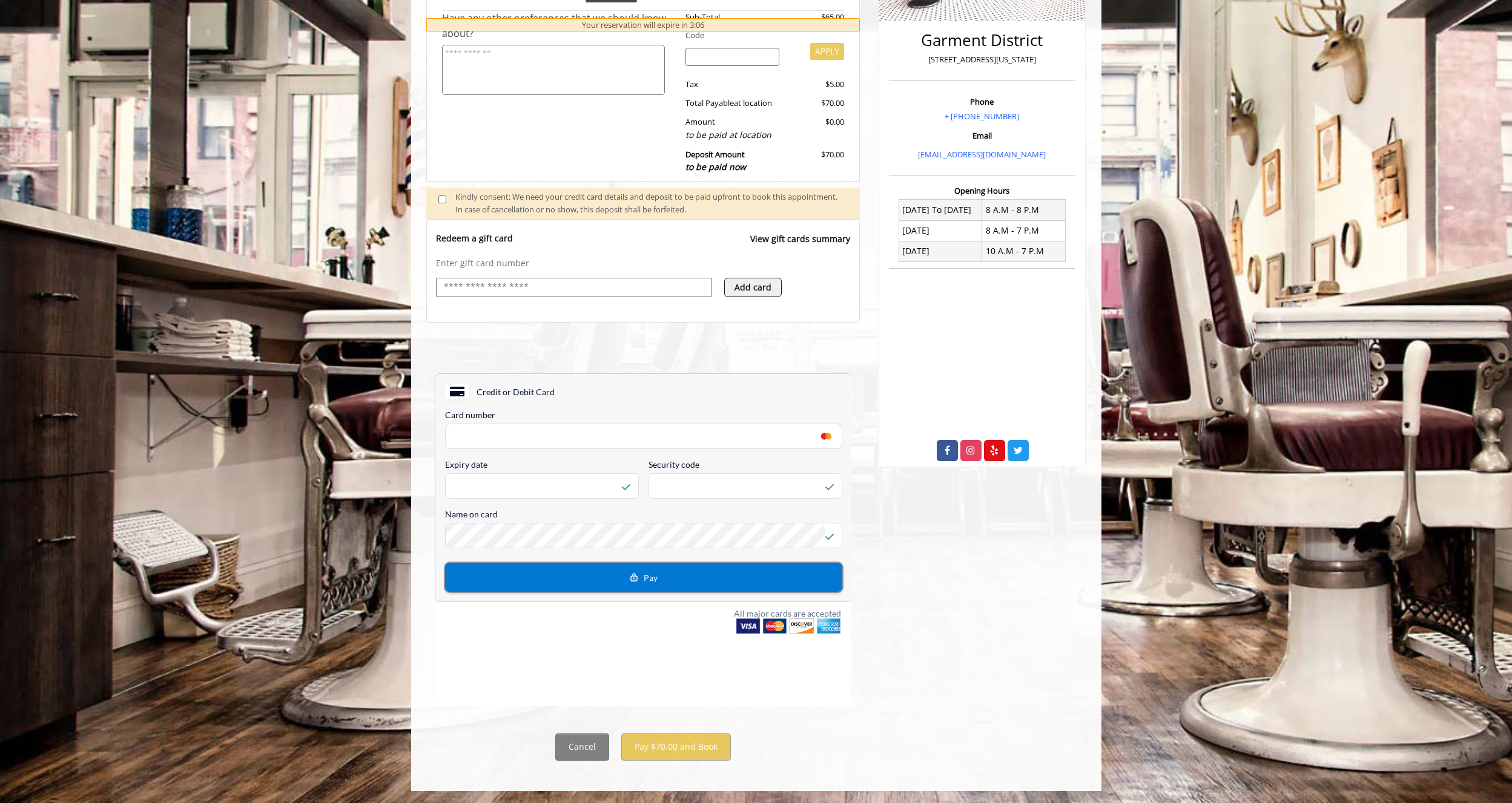
click at [686, 584] on button "Pay" at bounding box center [642, 576] width 397 height 29
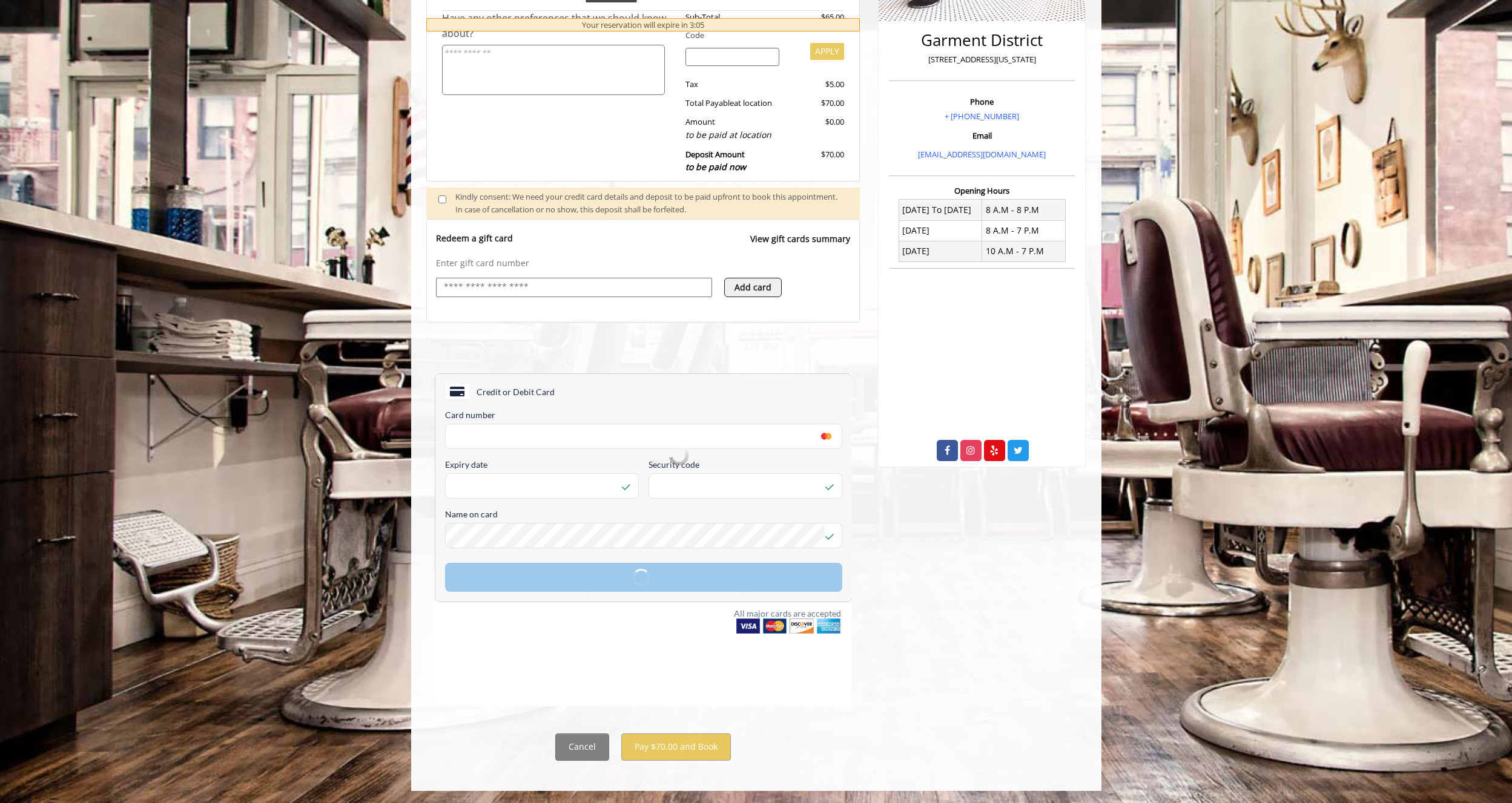
click at [686, 584] on div "Credit or Debit Card All fields are required unless marked otherwise. Card numb…" at bounding box center [642, 487] width 417 height 229
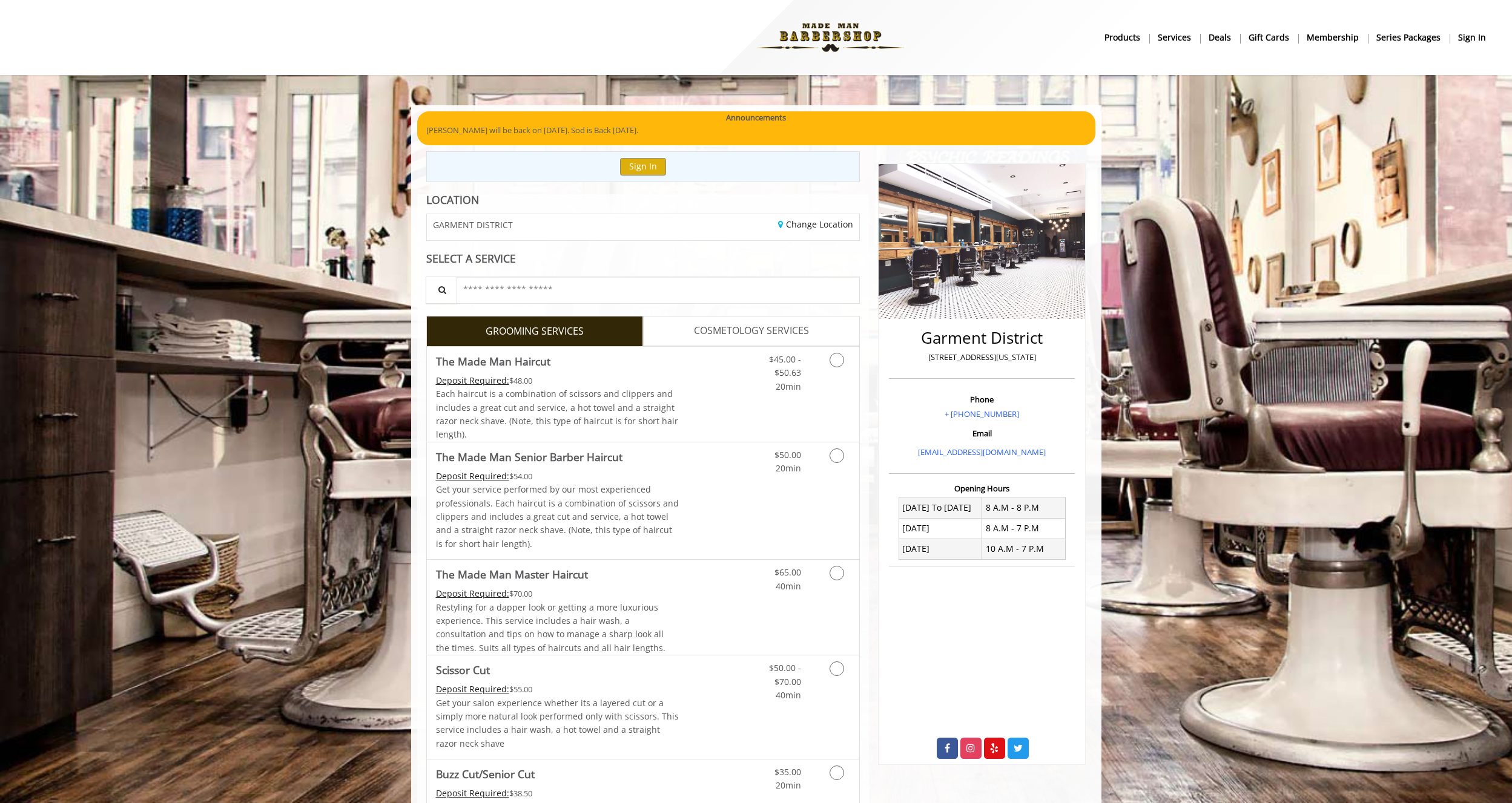
click at [844, 47] on img at bounding box center [829, 38] width 166 height 67
